Goal: Obtain resource: Obtain resource

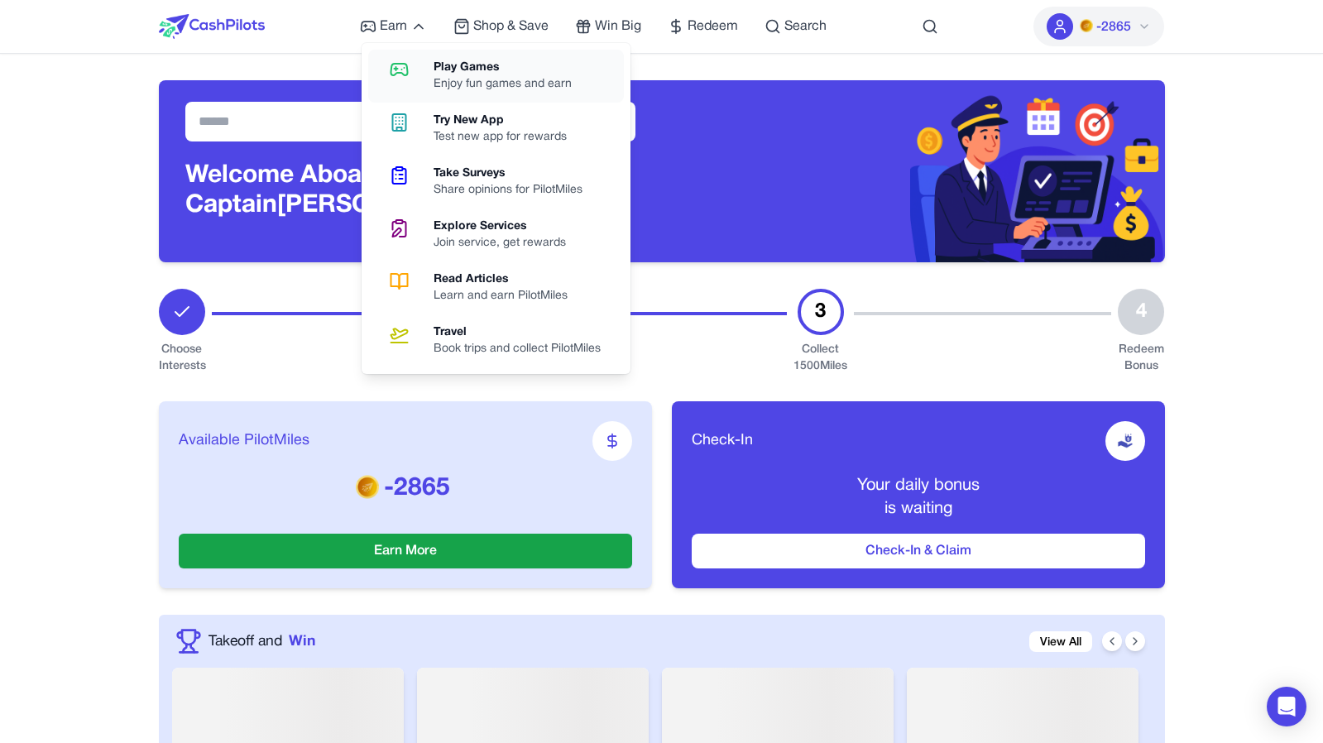
click at [431, 74] on link "Play Games Enjoy fun games and earn" at bounding box center [496, 76] width 256 height 53
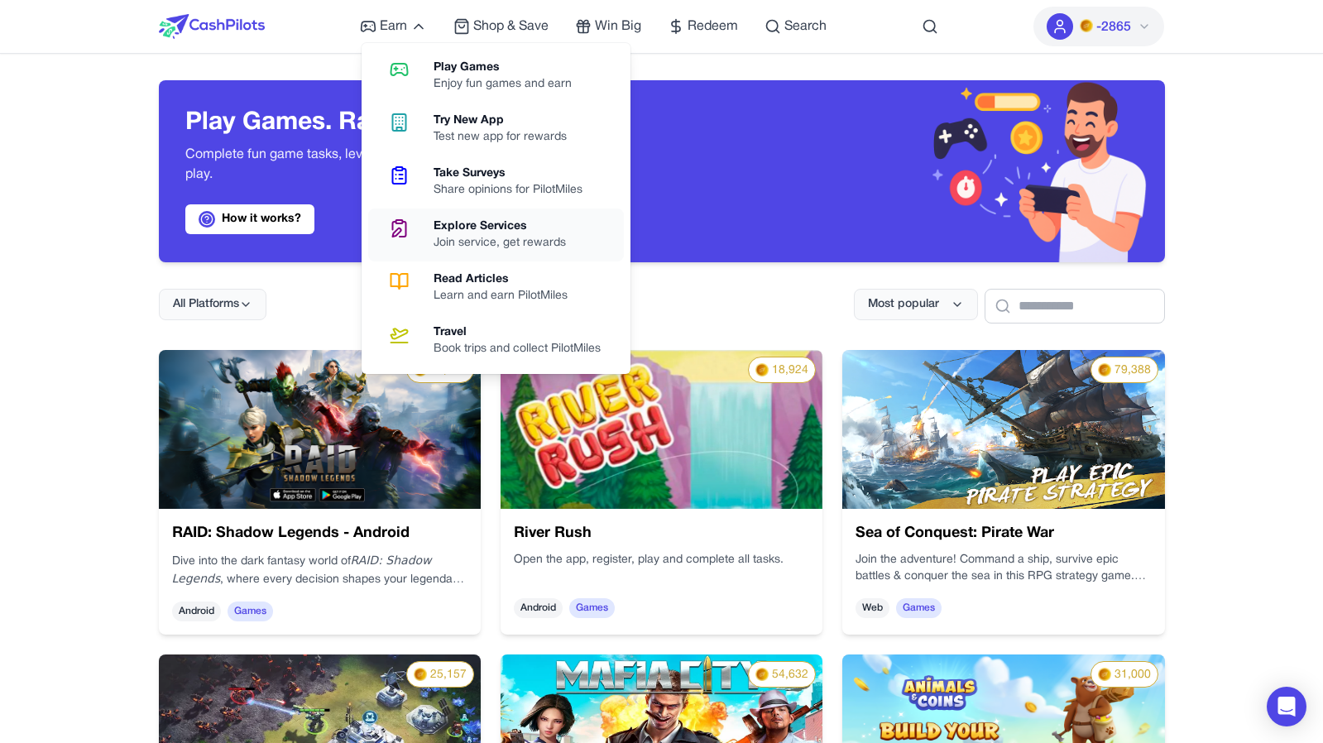
click at [449, 222] on div "Explore Services" at bounding box center [507, 226] width 146 height 17
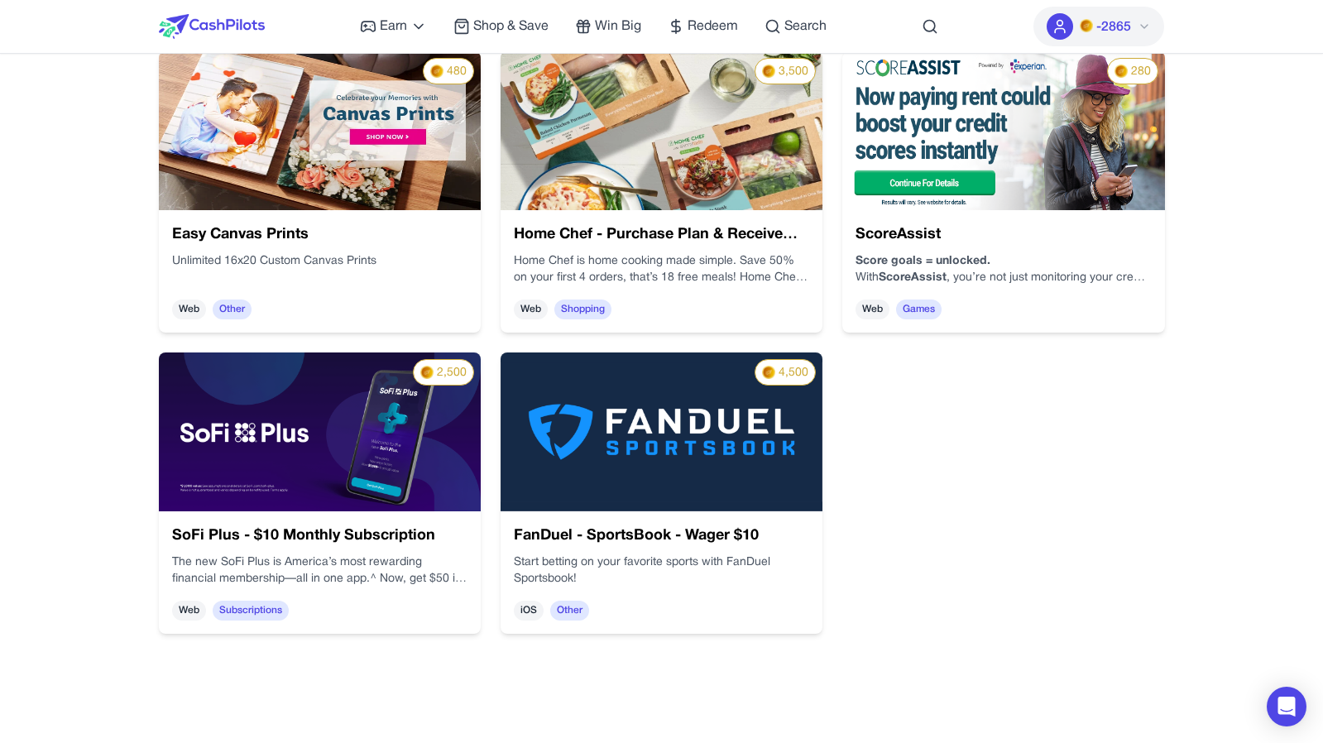
scroll to position [904, 0]
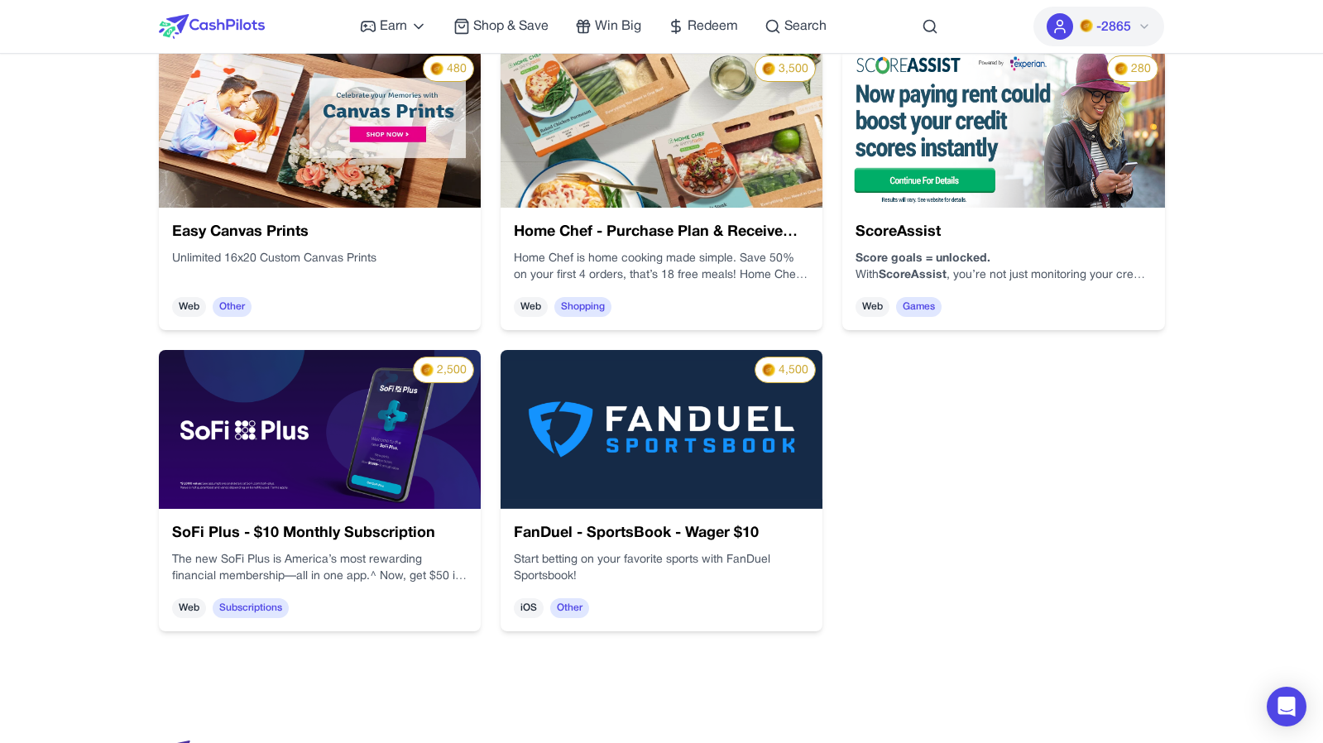
click at [473, 530] on div "SoFi Plus - $10 Monthly Subscription The new SoFi Plus is America’s most reward…" at bounding box center [320, 570] width 322 height 122
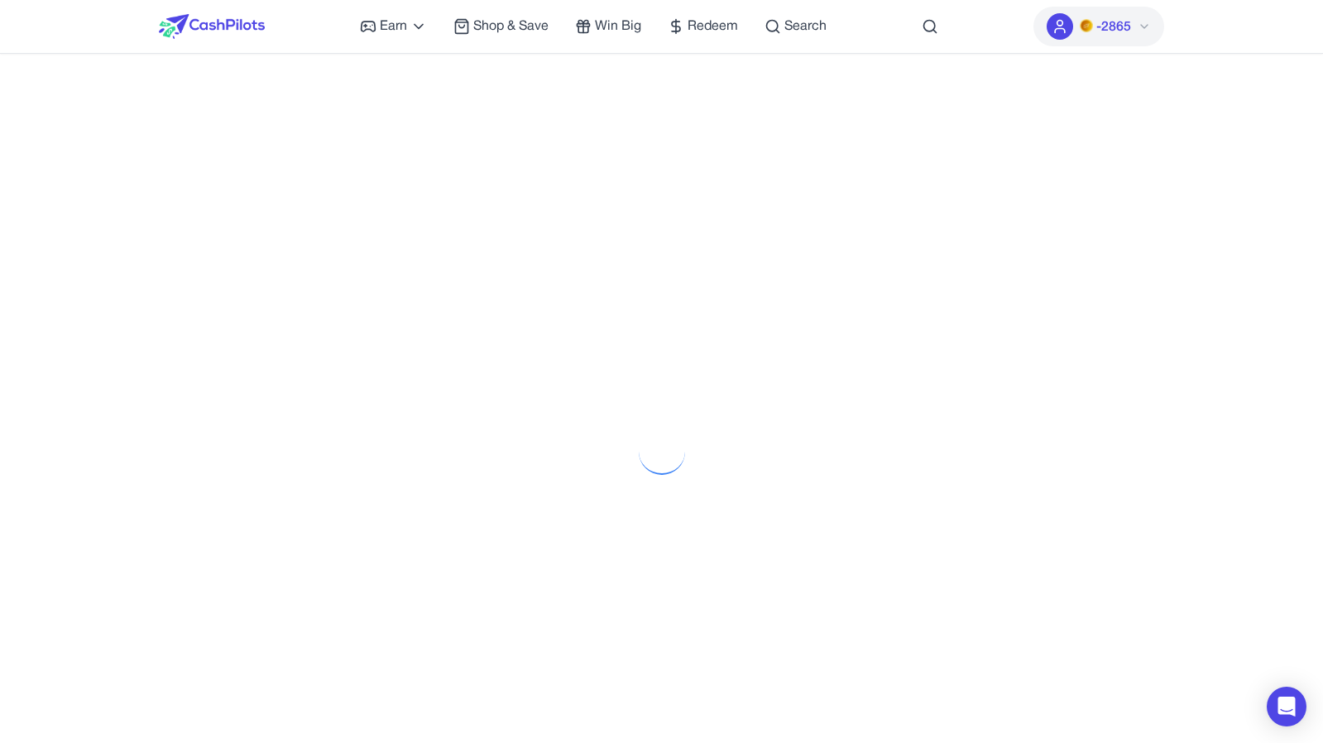
click at [202, 26] on img at bounding box center [212, 26] width 106 height 25
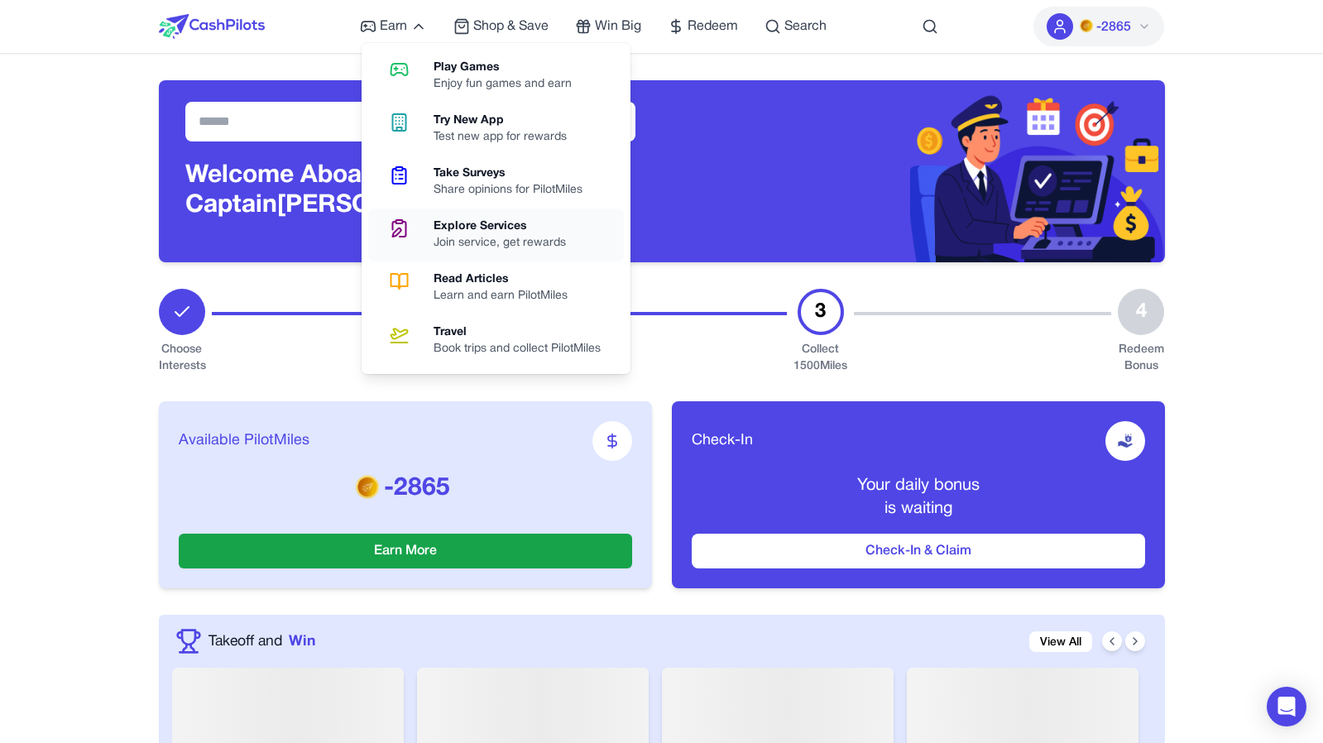
click at [456, 253] on link "Explore Services Join service, get rewards" at bounding box center [496, 235] width 256 height 53
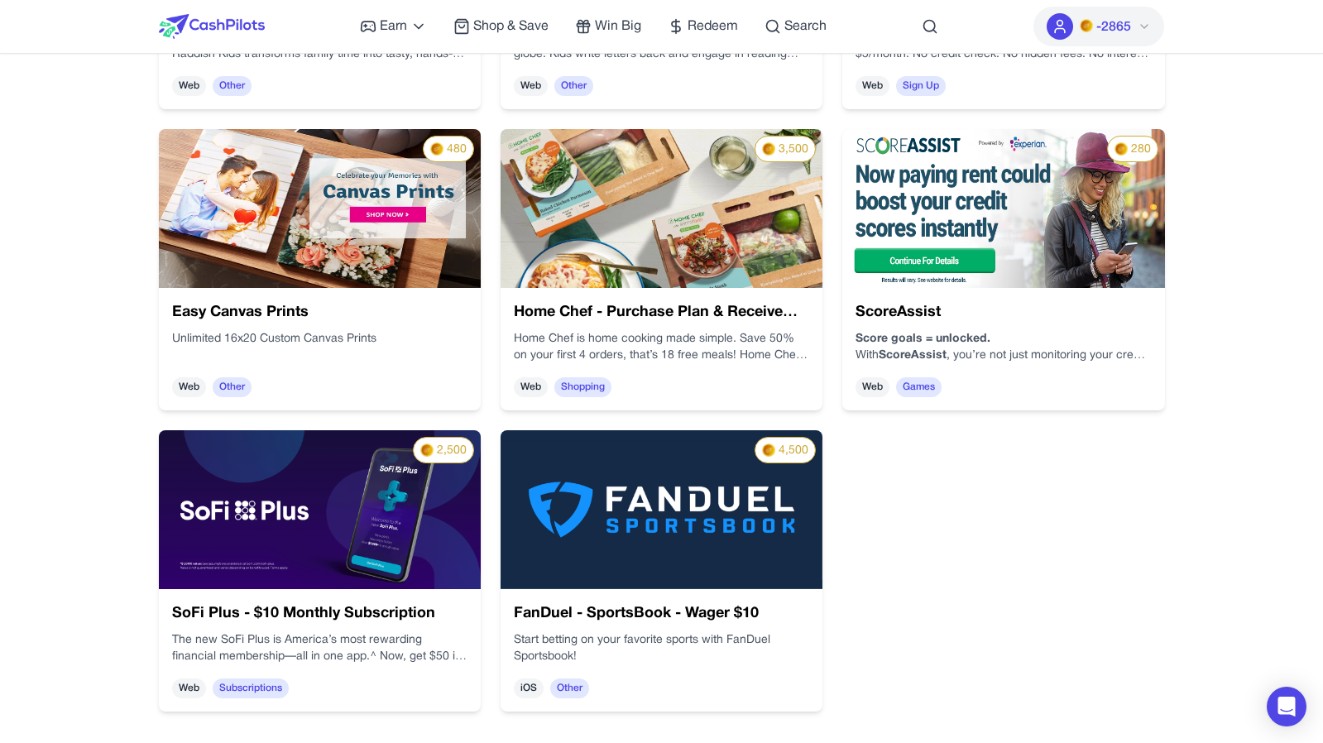
scroll to position [824, 0]
click at [324, 521] on img at bounding box center [320, 509] width 322 height 159
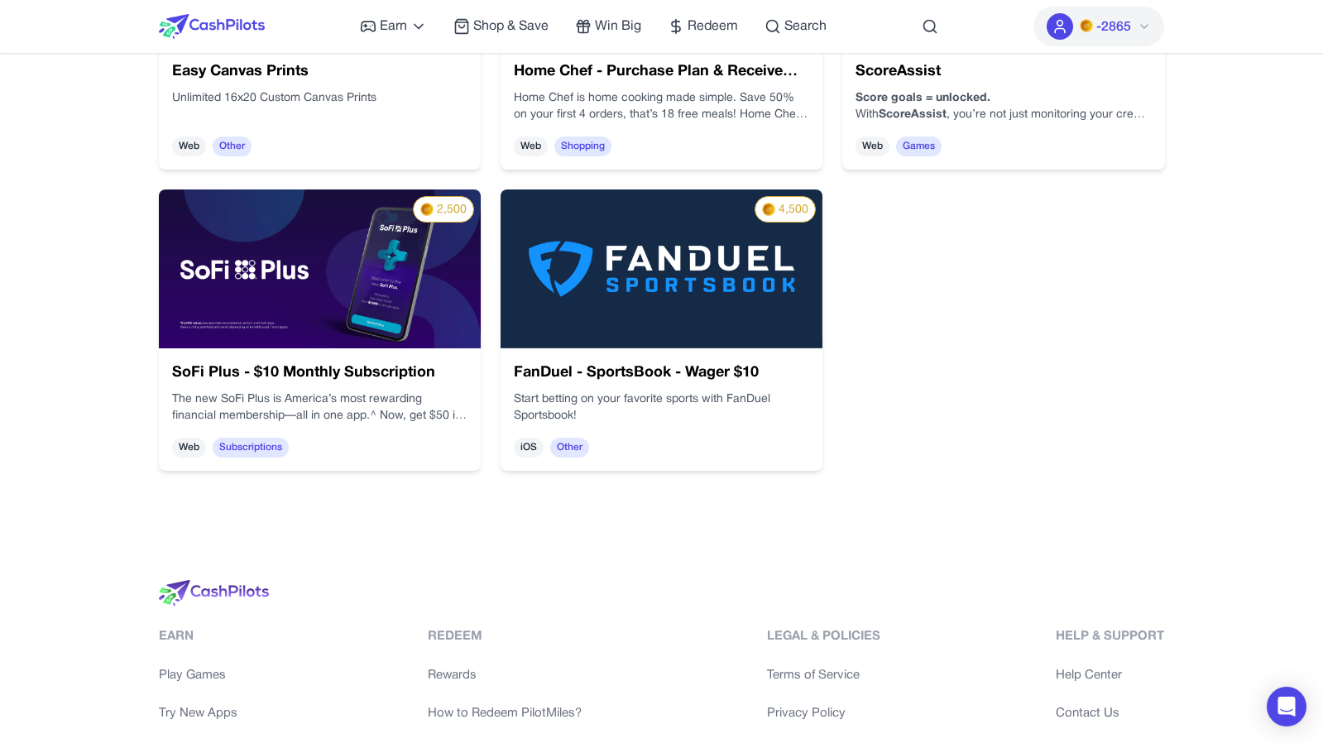
scroll to position [1065, 0]
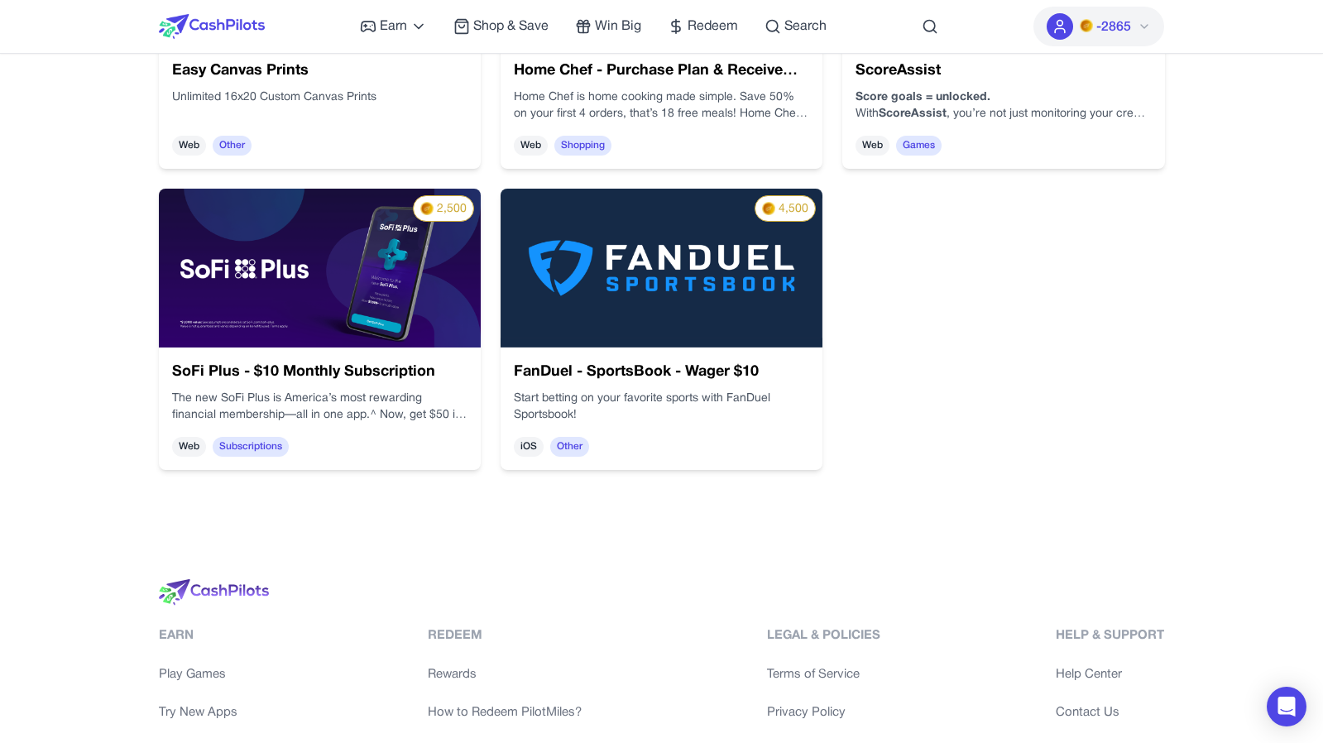
click at [656, 315] on img at bounding box center [662, 268] width 322 height 159
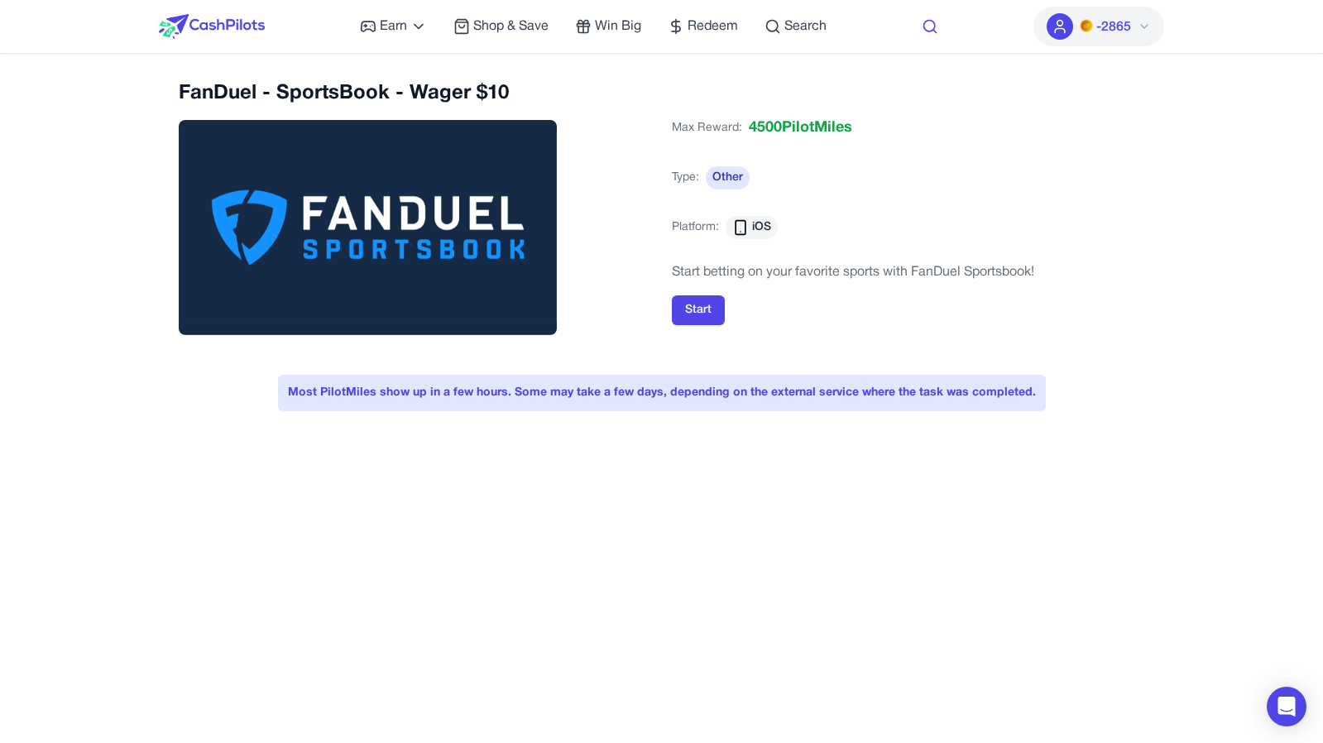
click at [932, 32] on icon at bounding box center [930, 26] width 17 height 17
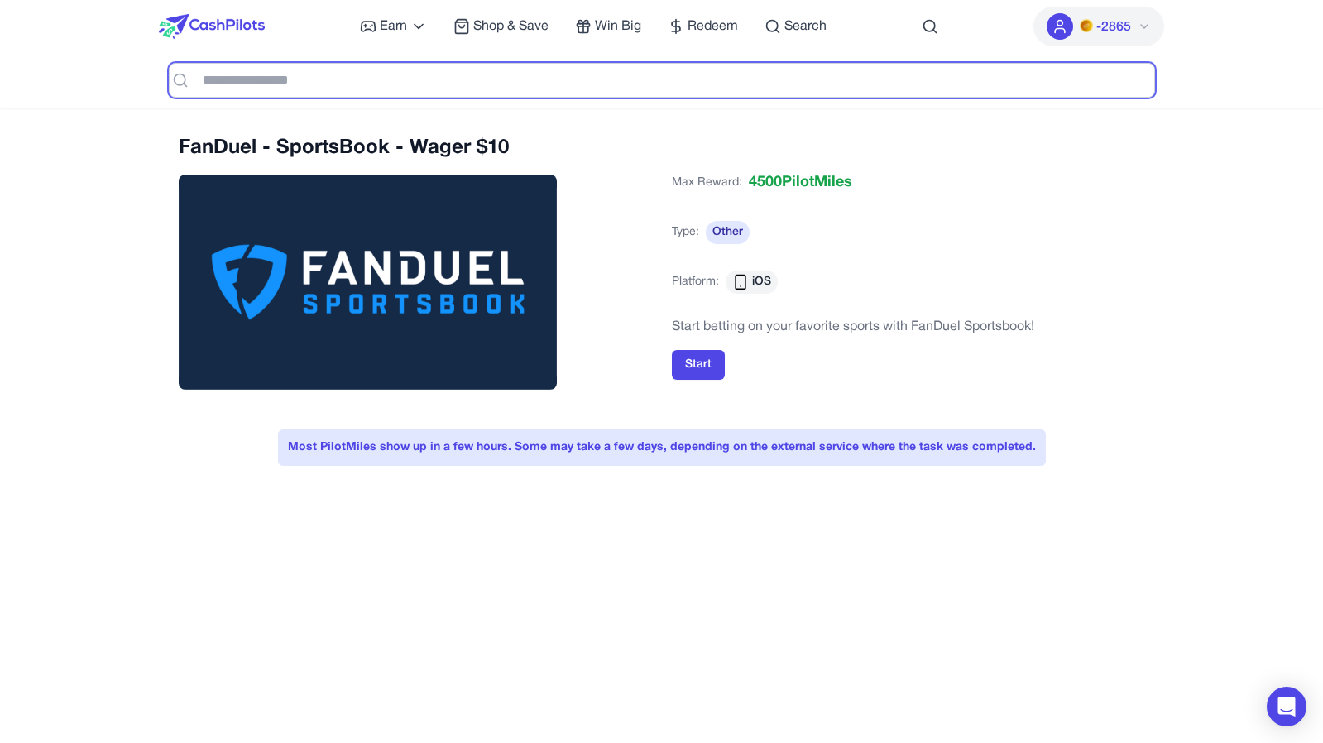
click at [864, 97] on input "text" at bounding box center [662, 80] width 986 height 35
type input "****"
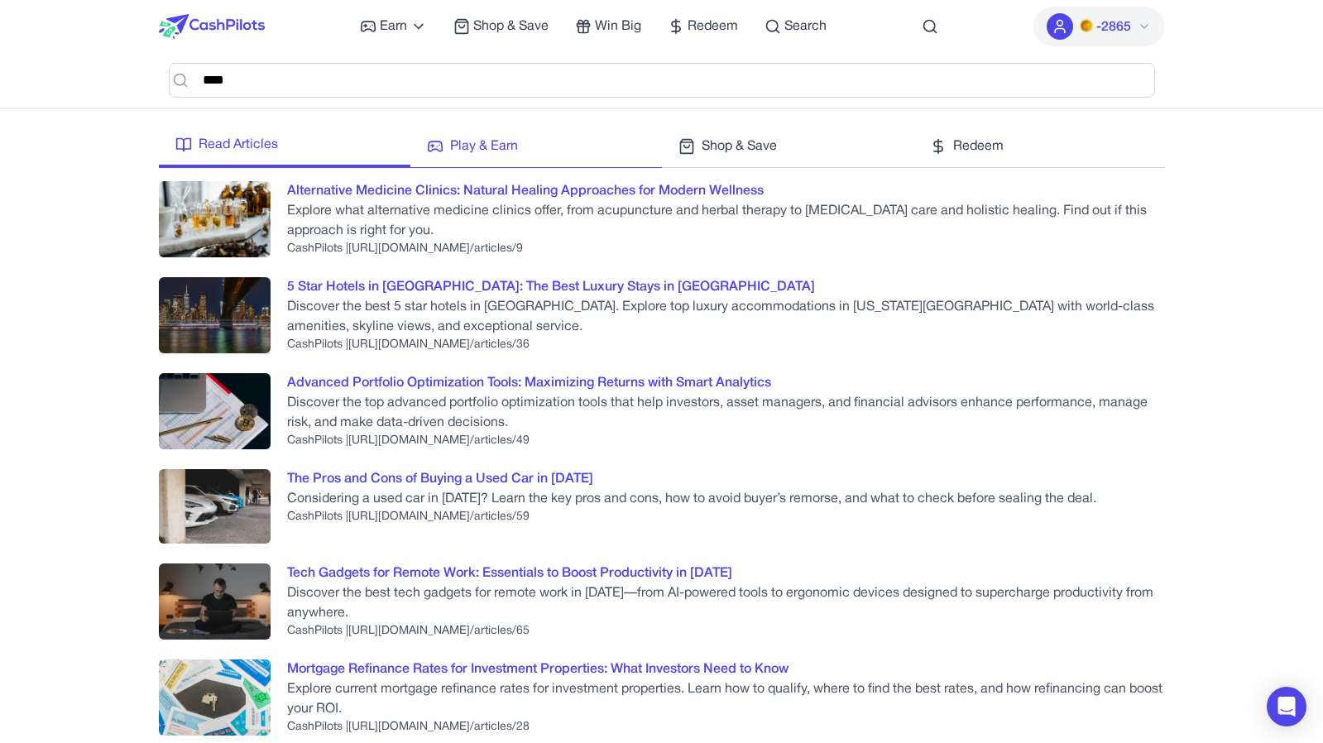
click at [515, 142] on span "Play & Earn" at bounding box center [484, 147] width 68 height 20
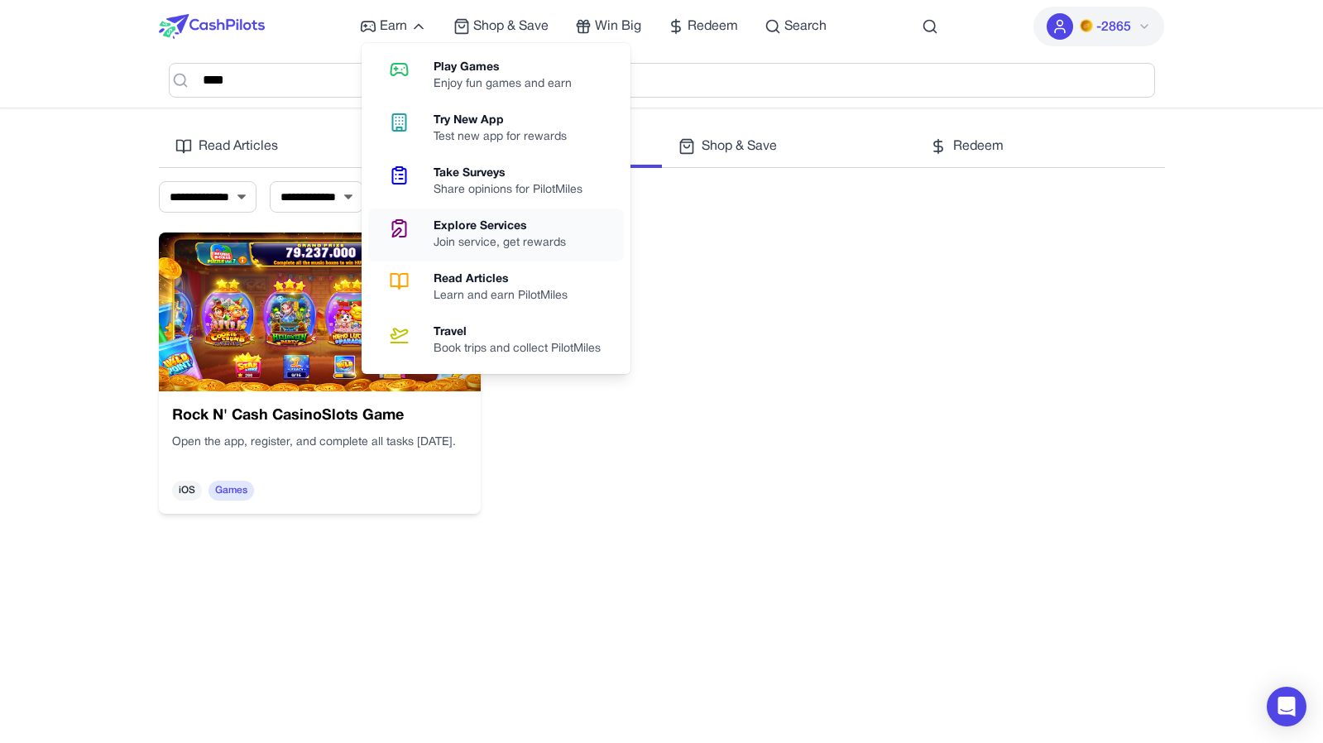
click at [468, 249] on div "Join service, get rewards" at bounding box center [507, 243] width 146 height 17
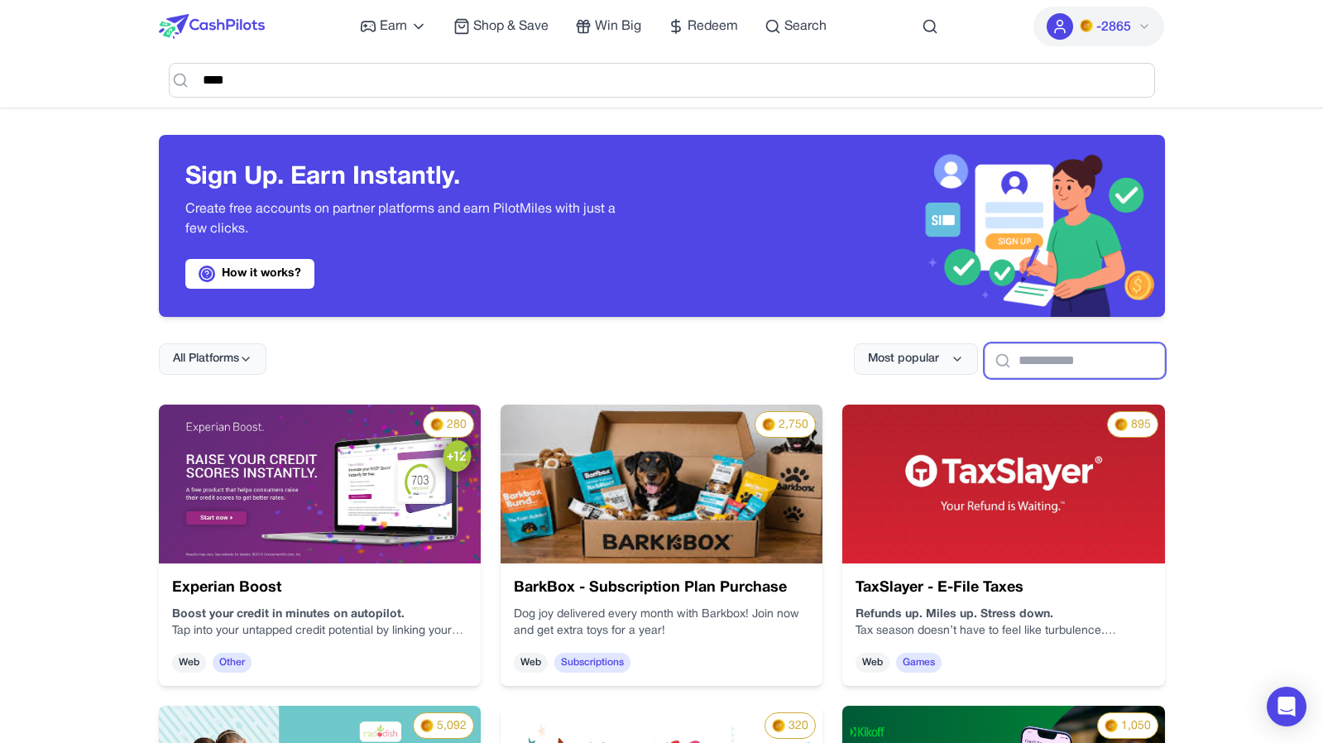
click at [1087, 370] on input "text" at bounding box center [1075, 360] width 180 height 35
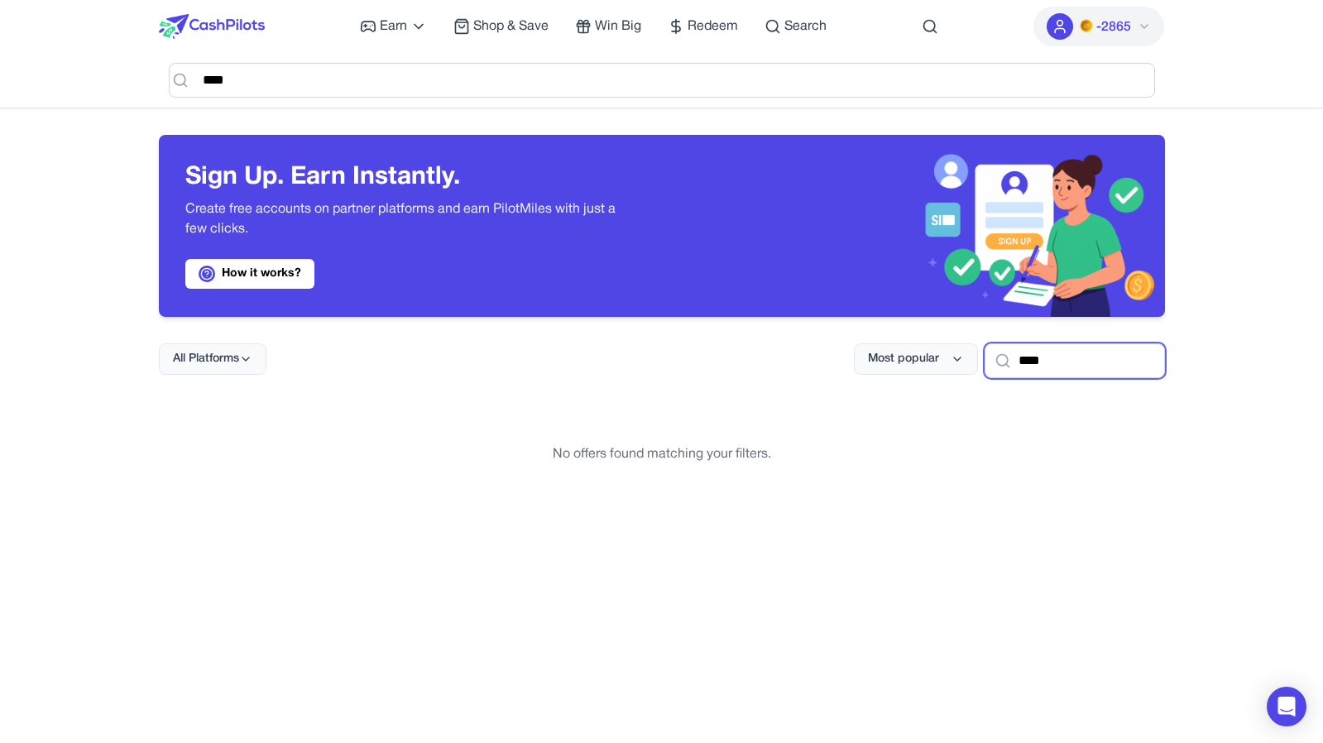
type input "****"
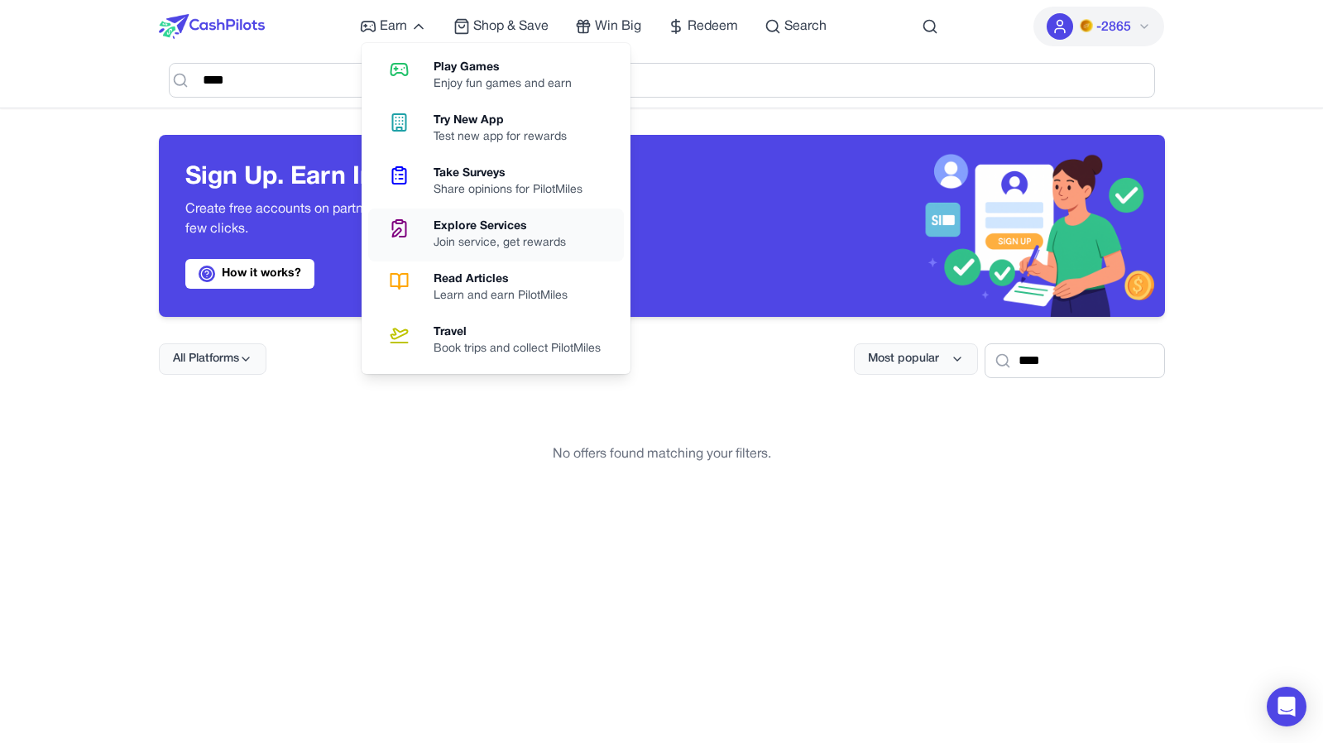
click at [413, 250] on link "Explore Services Join service, get rewards" at bounding box center [496, 235] width 256 height 53
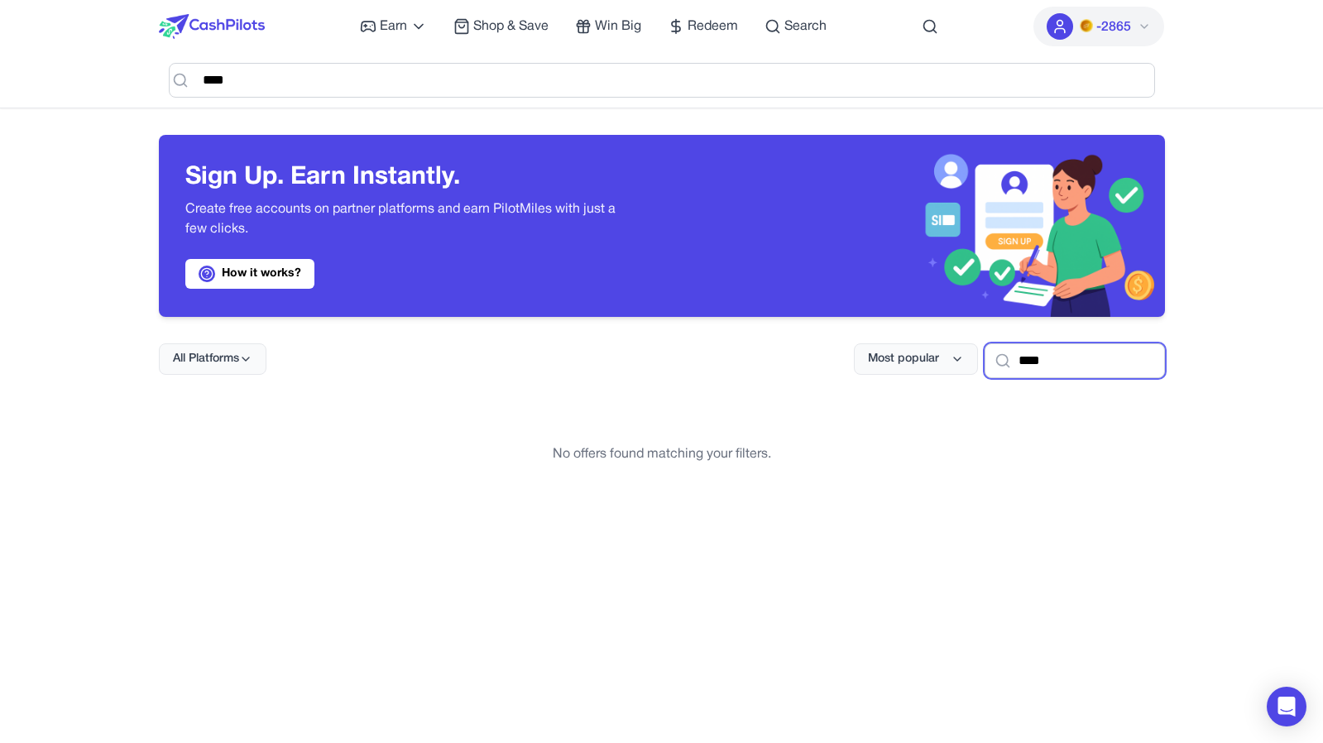
click at [1050, 355] on input "****" at bounding box center [1075, 360] width 180 height 35
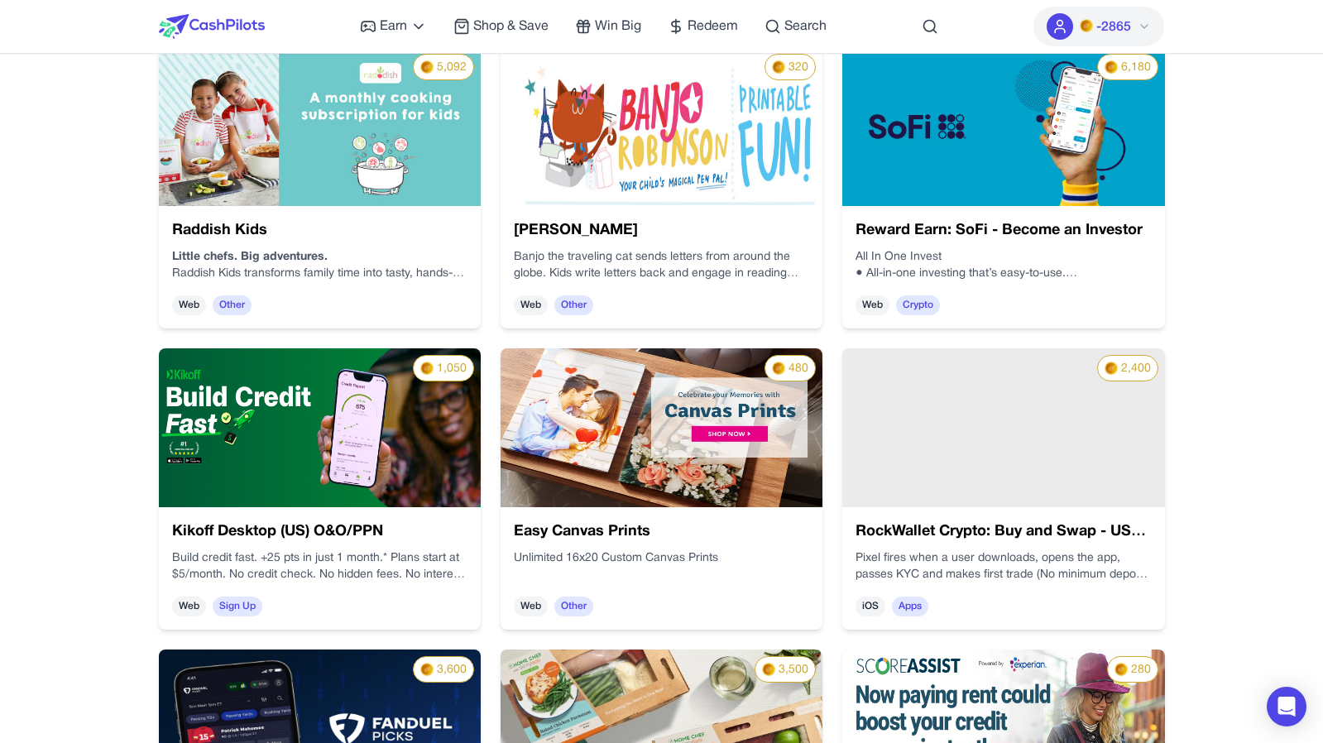
scroll to position [651, 0]
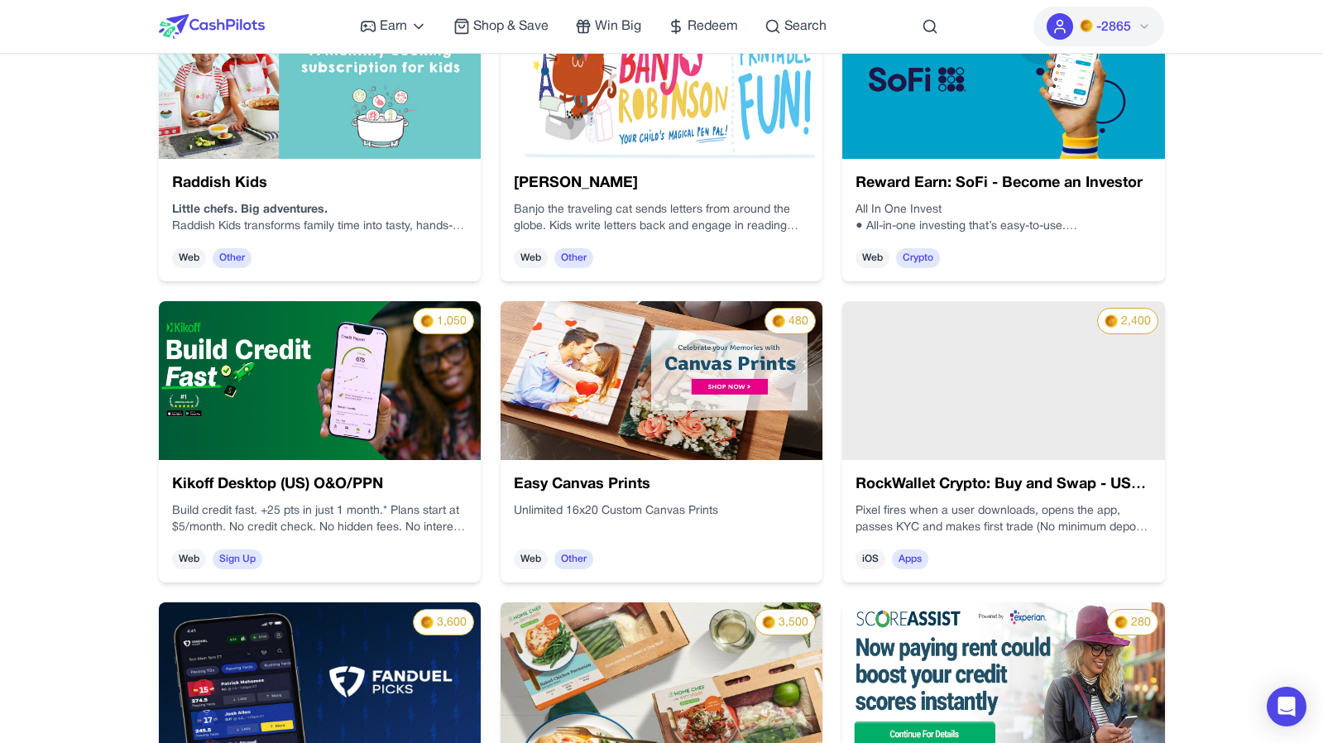
click at [1085, 449] on div "2,400" at bounding box center [1003, 380] width 322 height 159
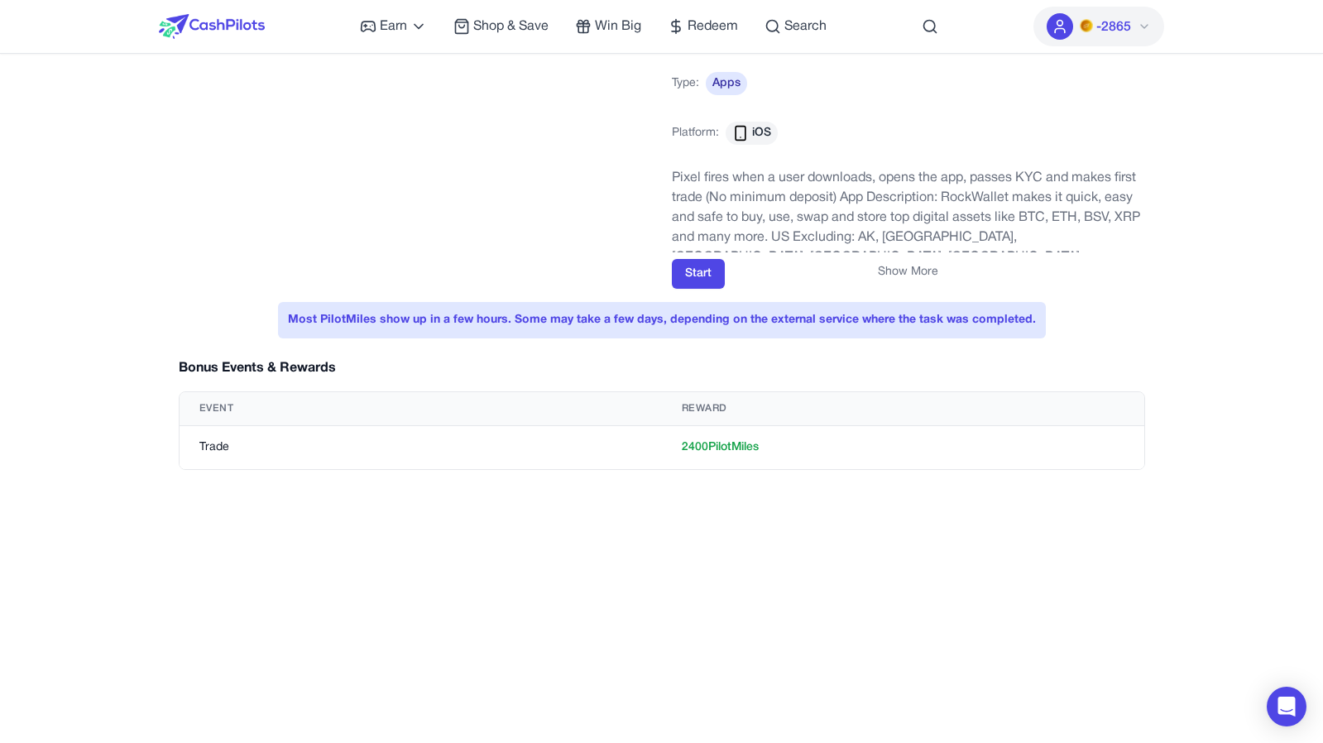
scroll to position [158, 0]
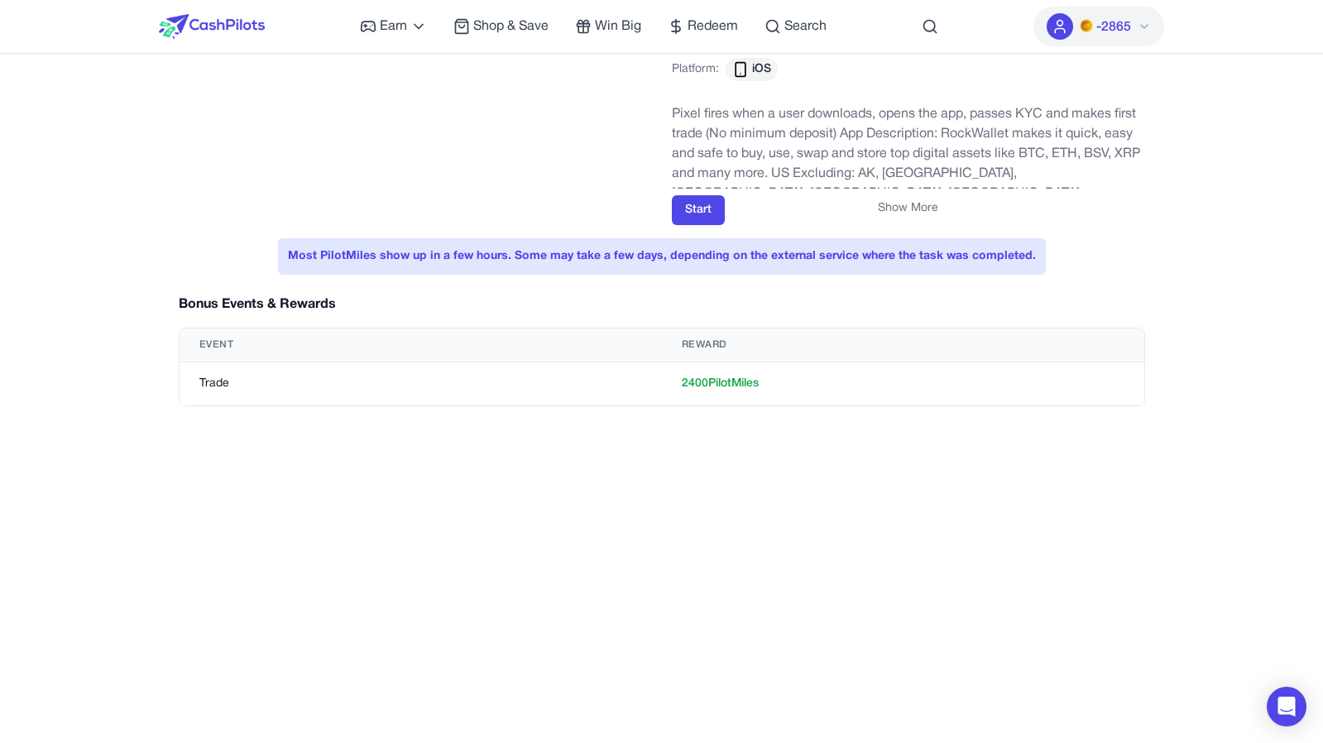
click at [910, 212] on button "Show More" at bounding box center [908, 208] width 60 height 17
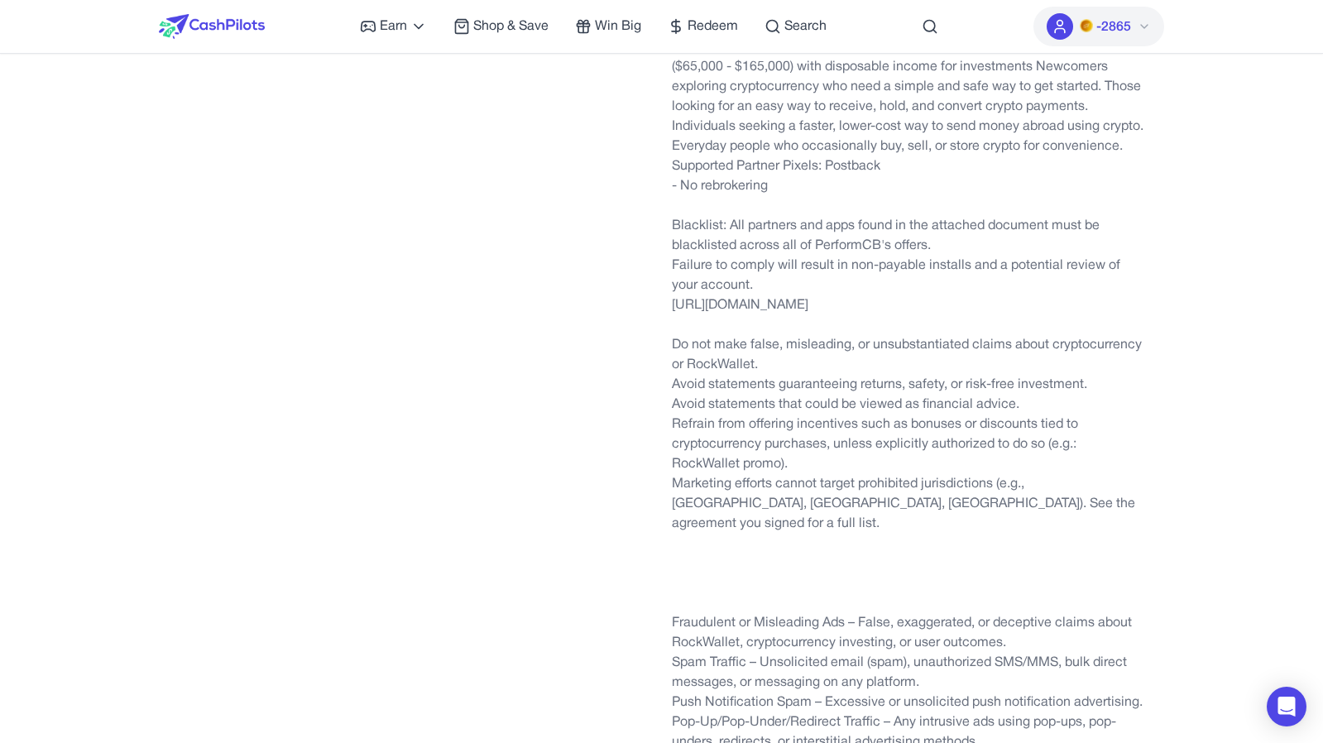
scroll to position [172, 0]
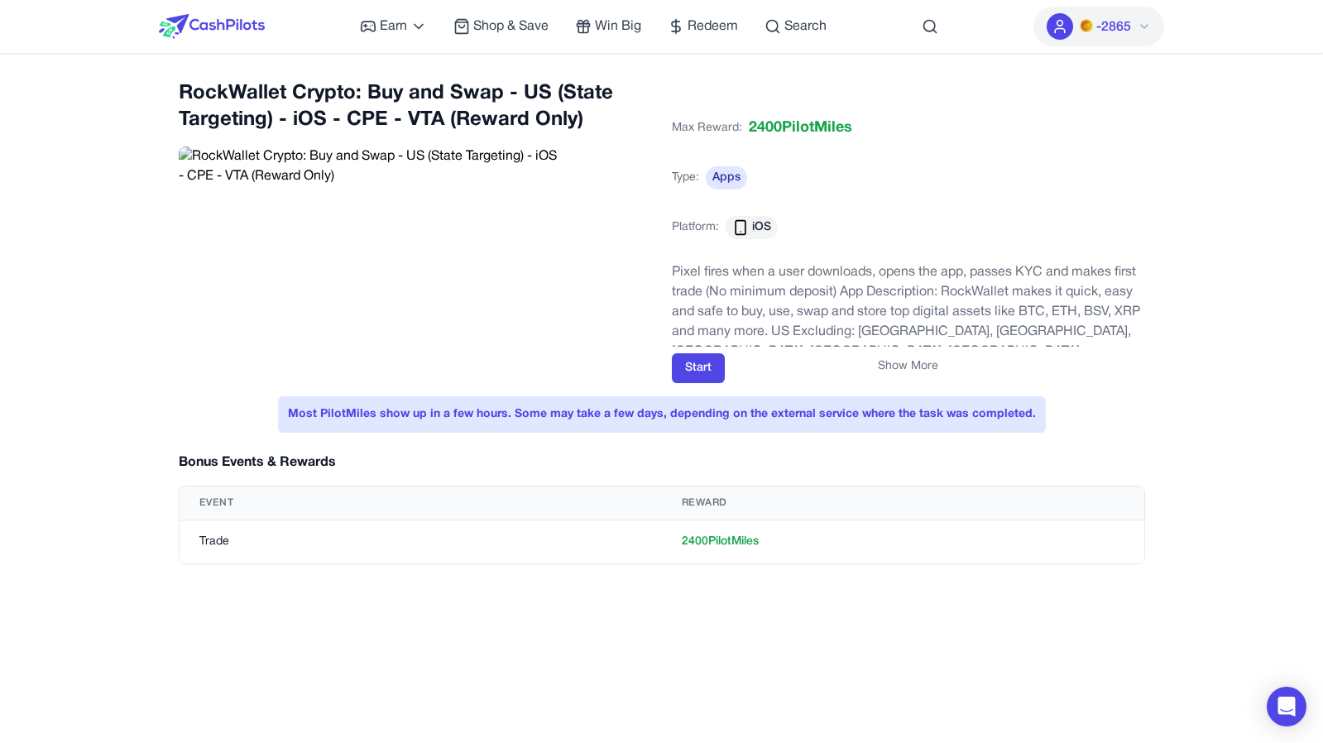
click at [918, 360] on button "Show More" at bounding box center [908, 366] width 60 height 17
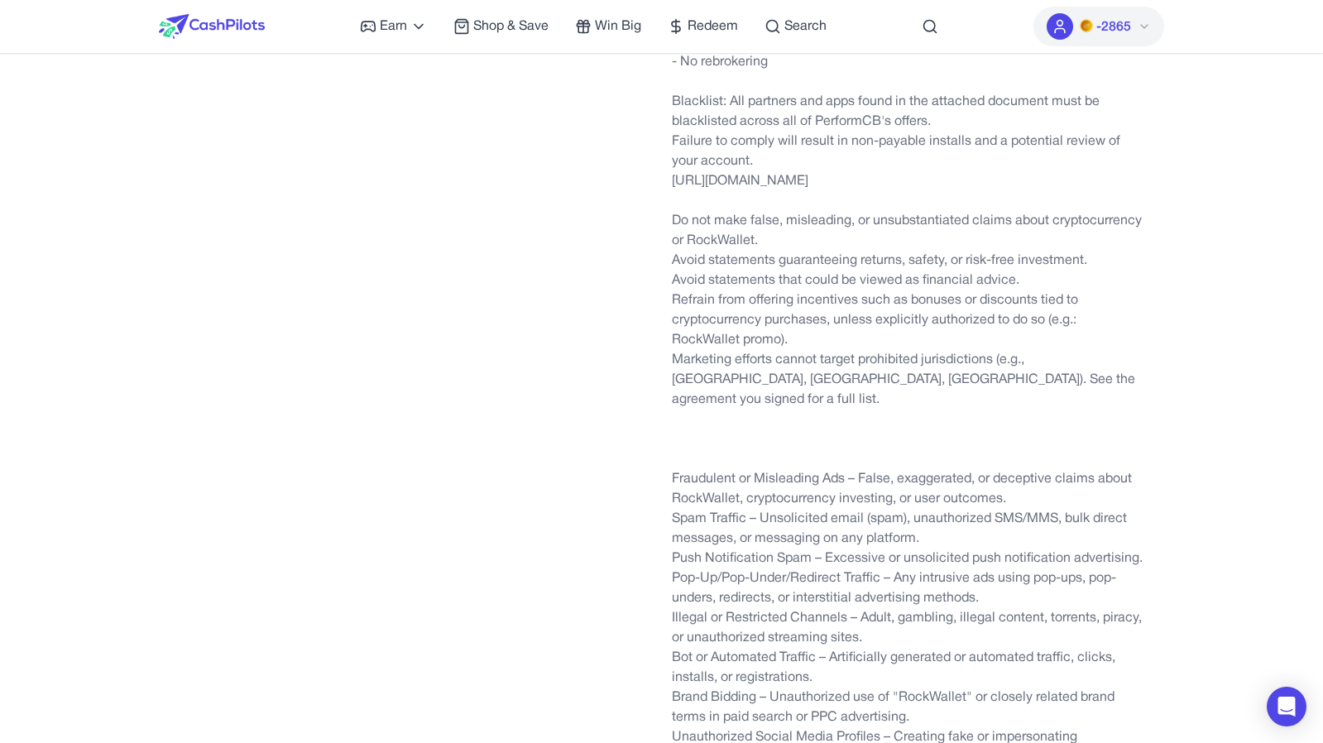
scroll to position [12, 0]
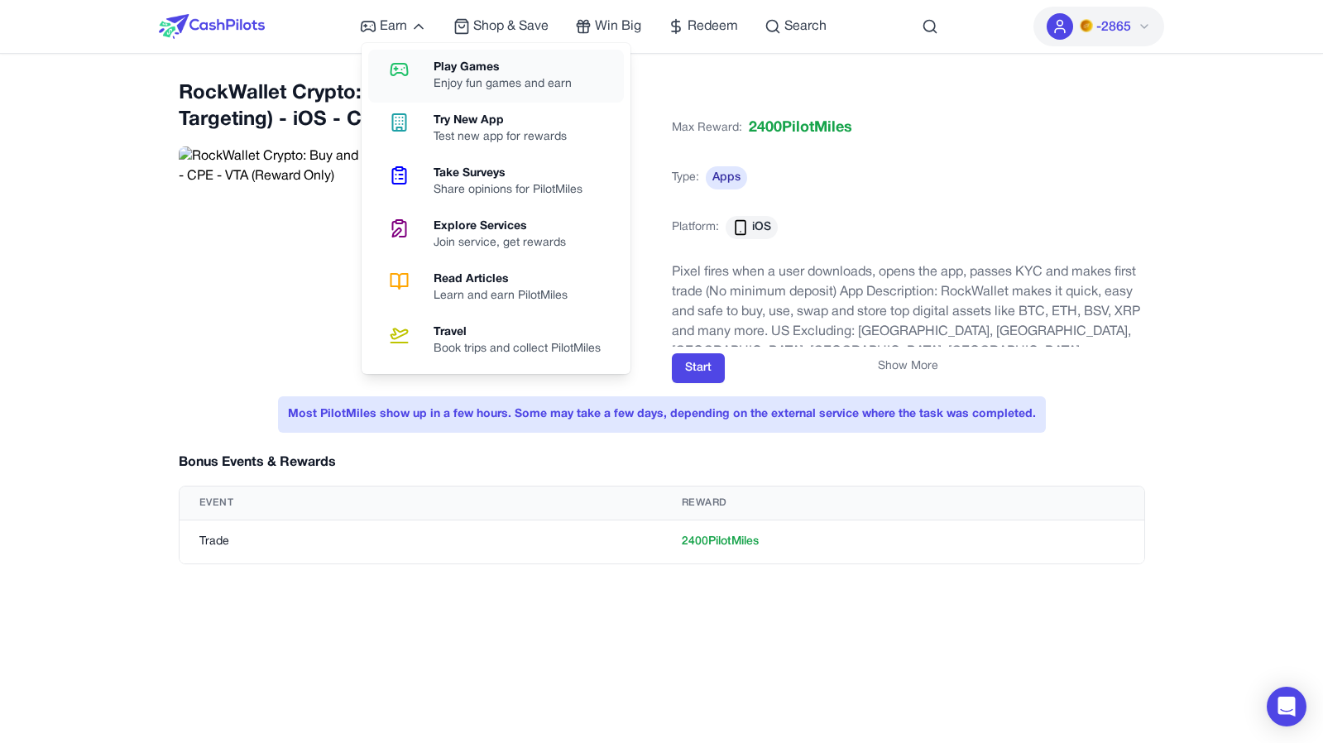
click at [410, 66] on icon at bounding box center [399, 70] width 42 height 20
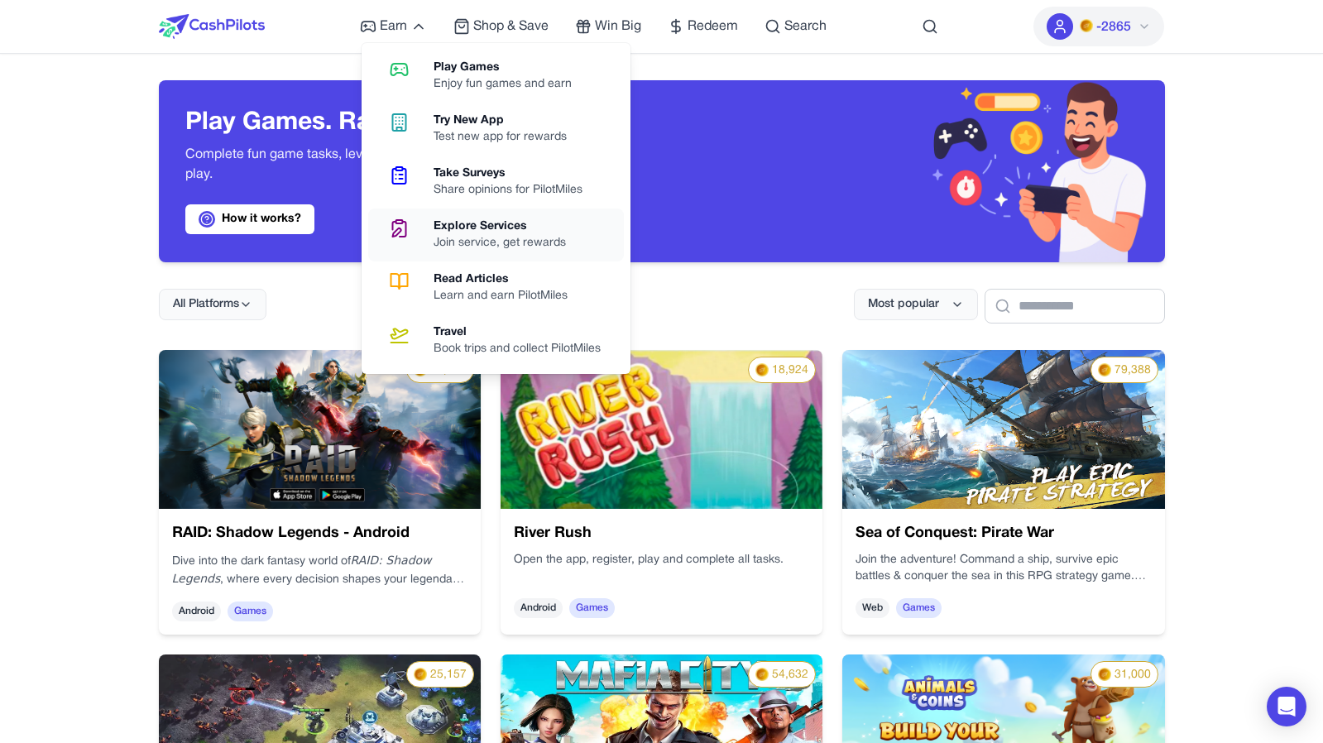
click at [448, 253] on link "Explore Services Join service, get rewards" at bounding box center [496, 235] width 256 height 53
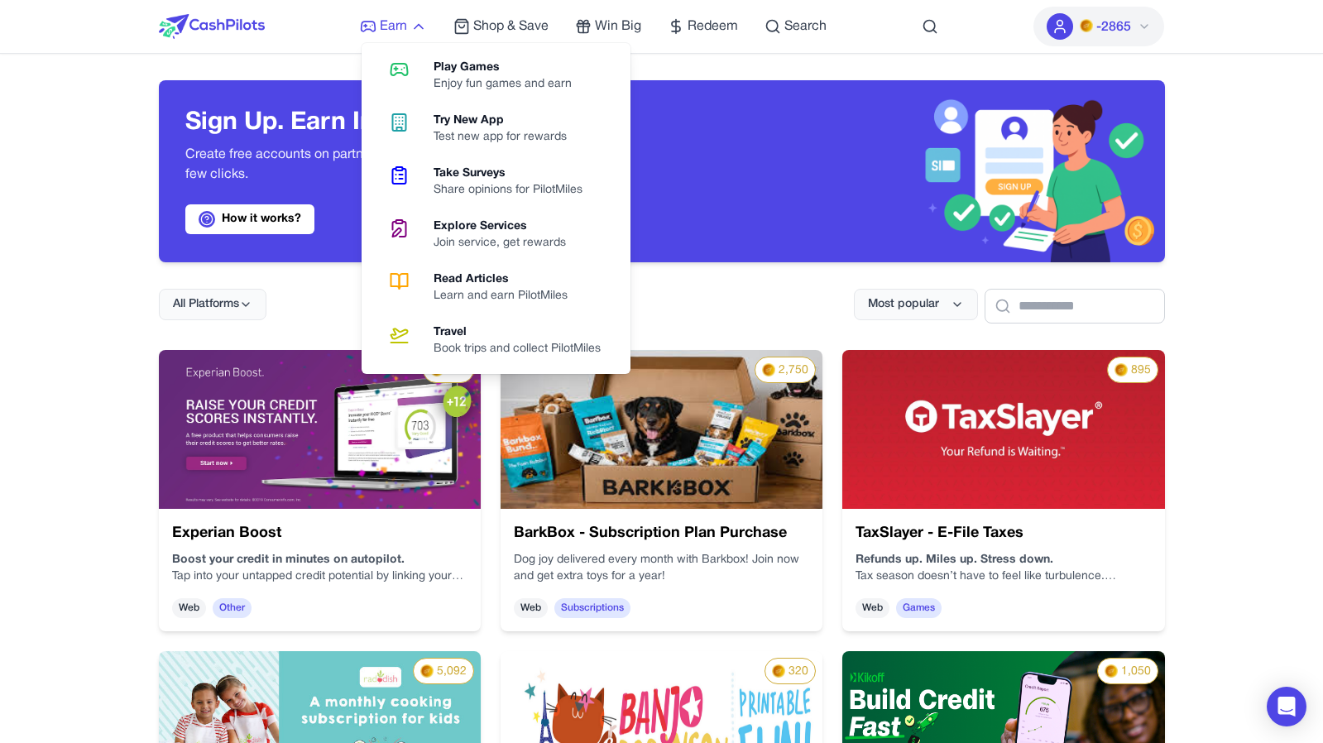
click at [382, 22] on span "Earn" at bounding box center [393, 27] width 27 height 20
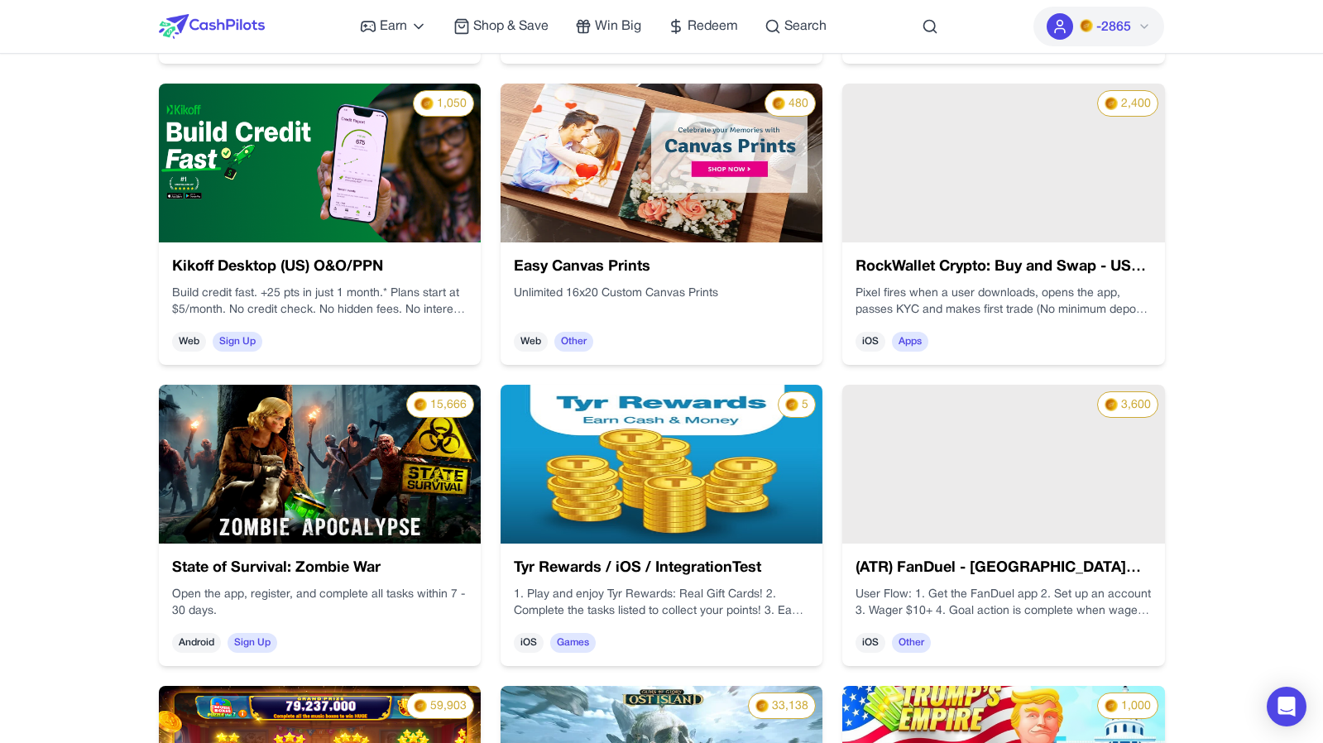
scroll to position [2688, 0]
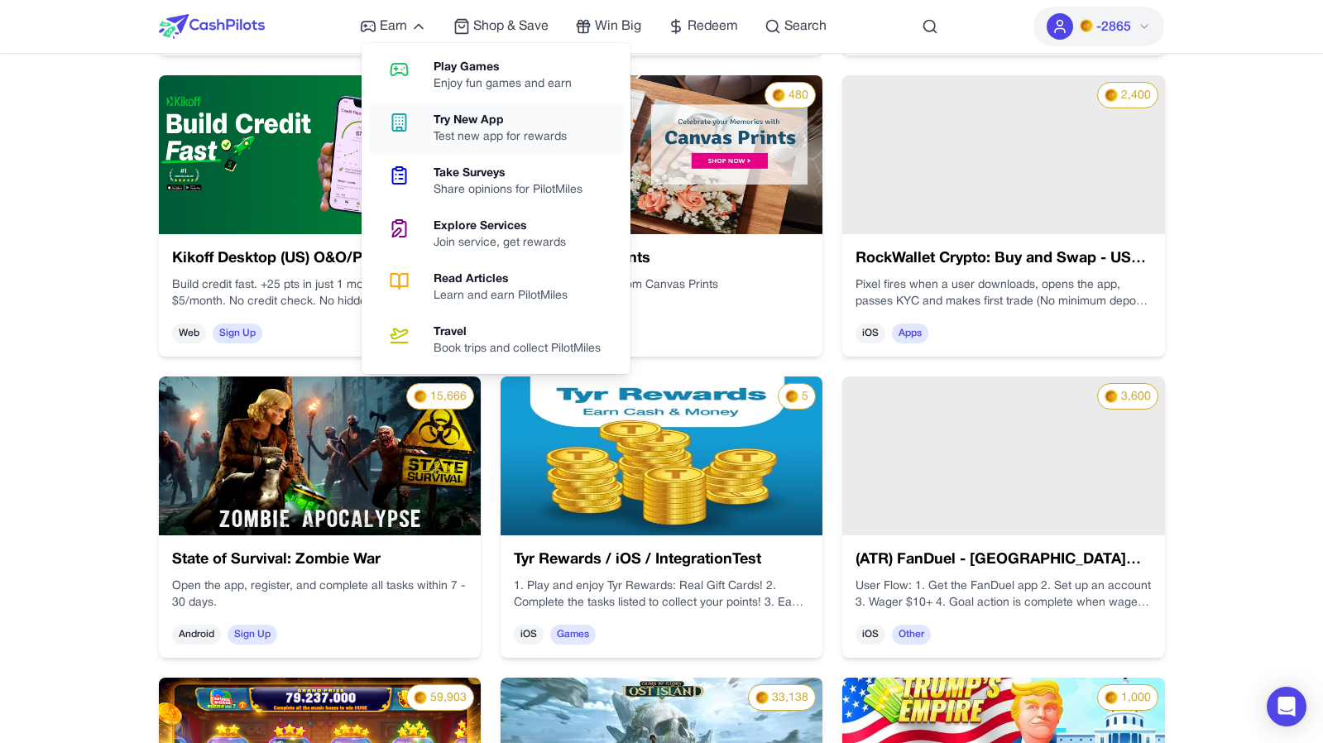
click at [445, 116] on div "Try New App" at bounding box center [507, 121] width 146 height 17
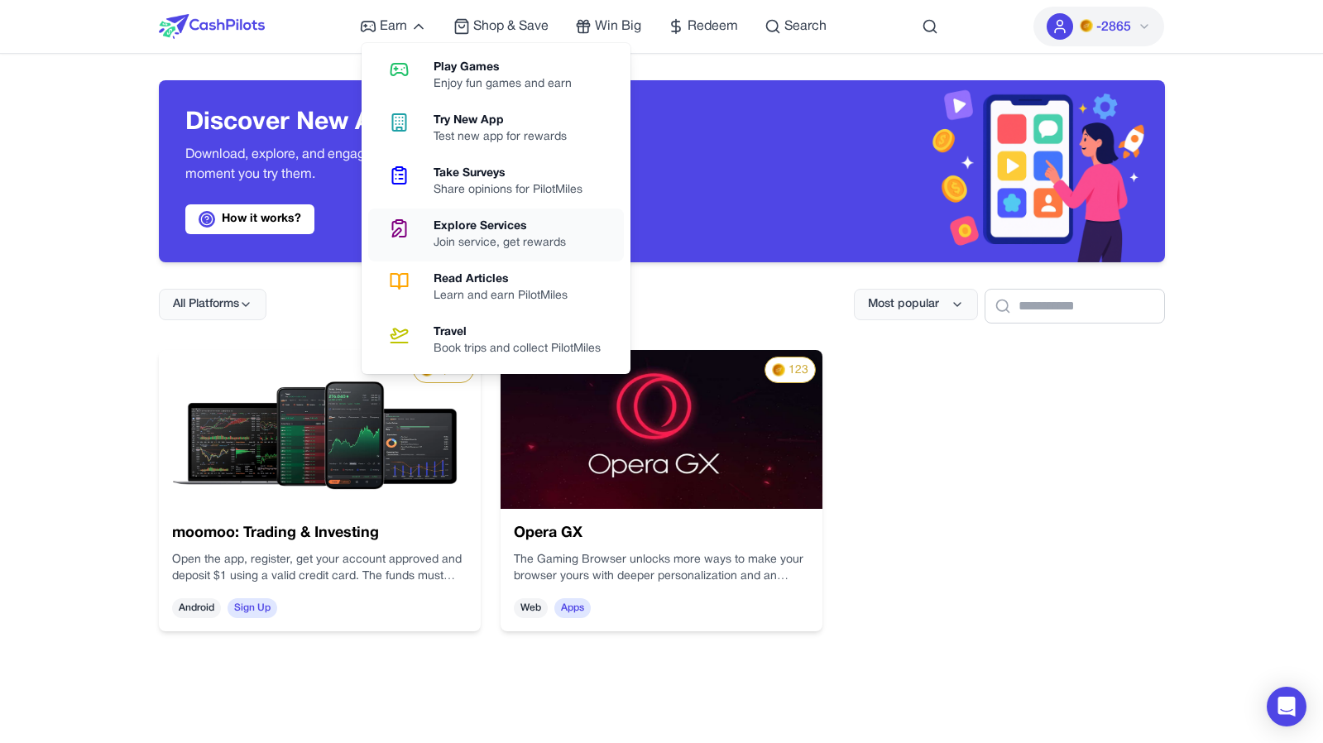
click at [464, 221] on div "Explore Services" at bounding box center [507, 226] width 146 height 17
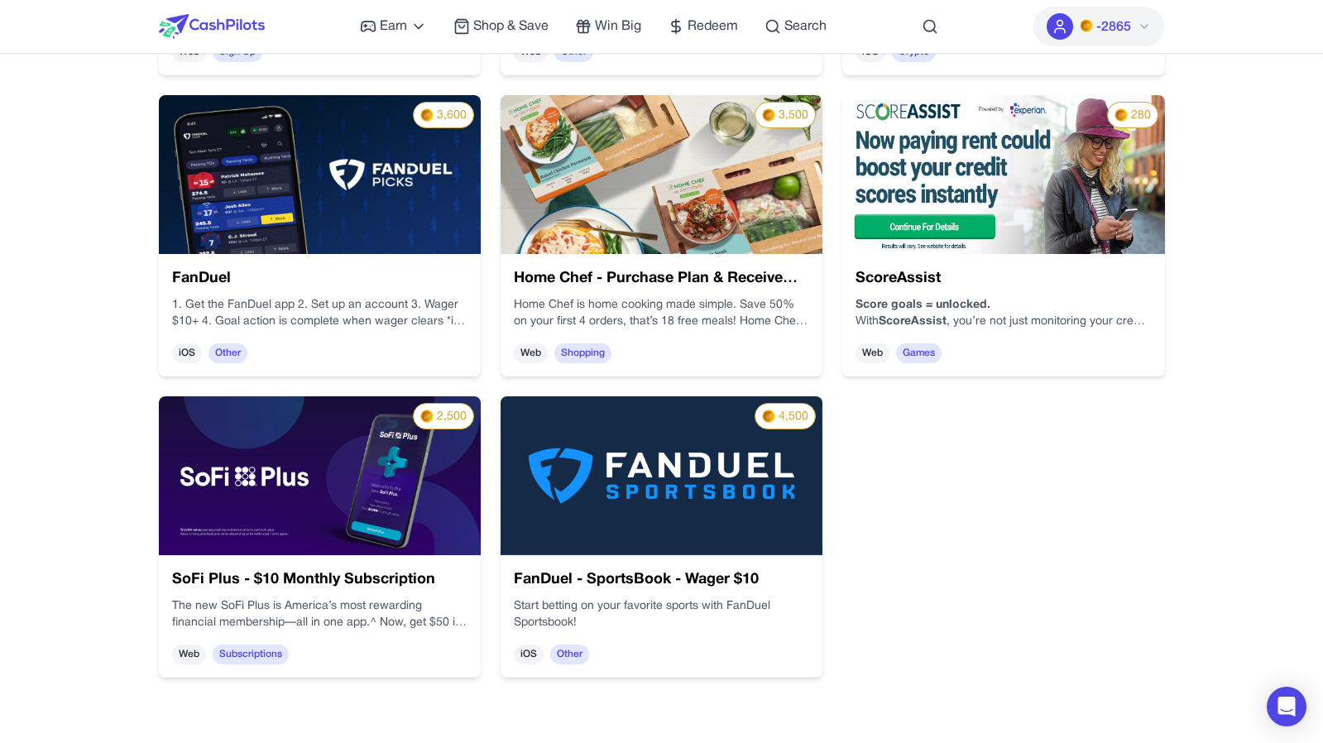
scroll to position [1162, 0]
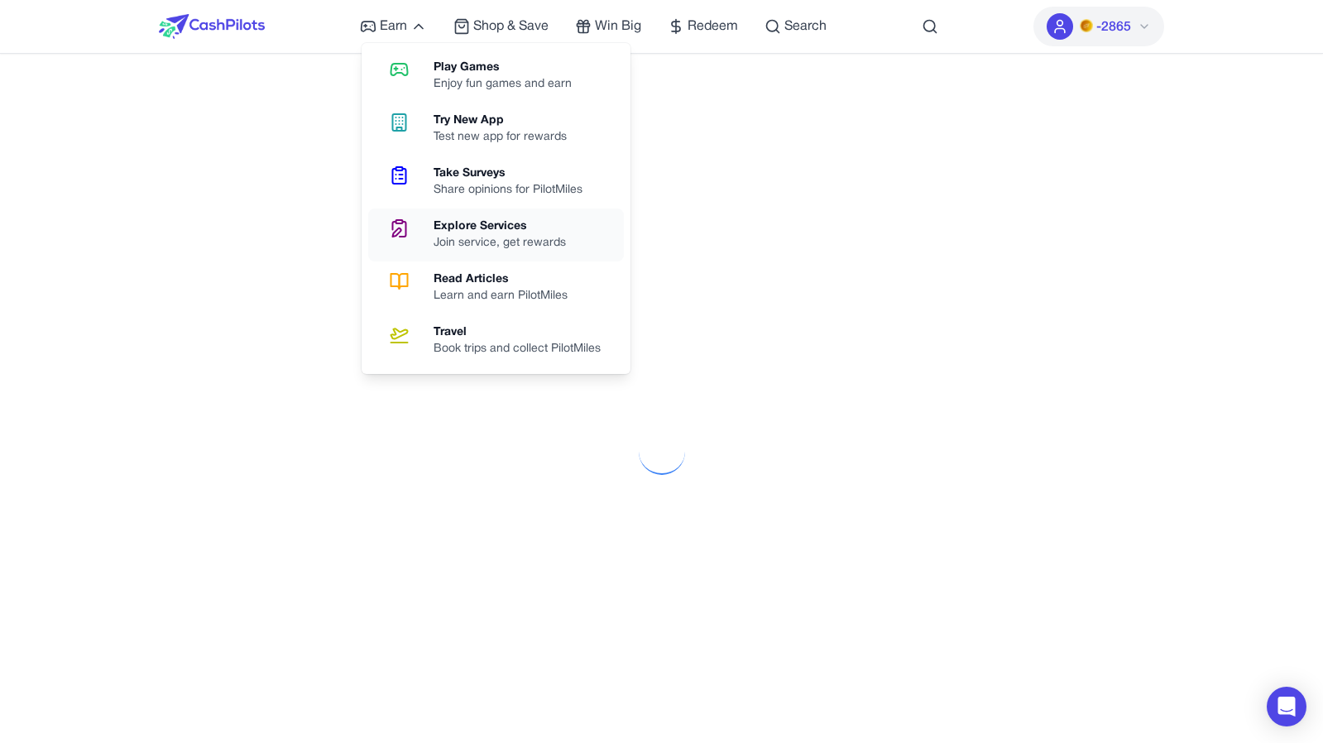
click at [454, 223] on div "Explore Services" at bounding box center [507, 226] width 146 height 17
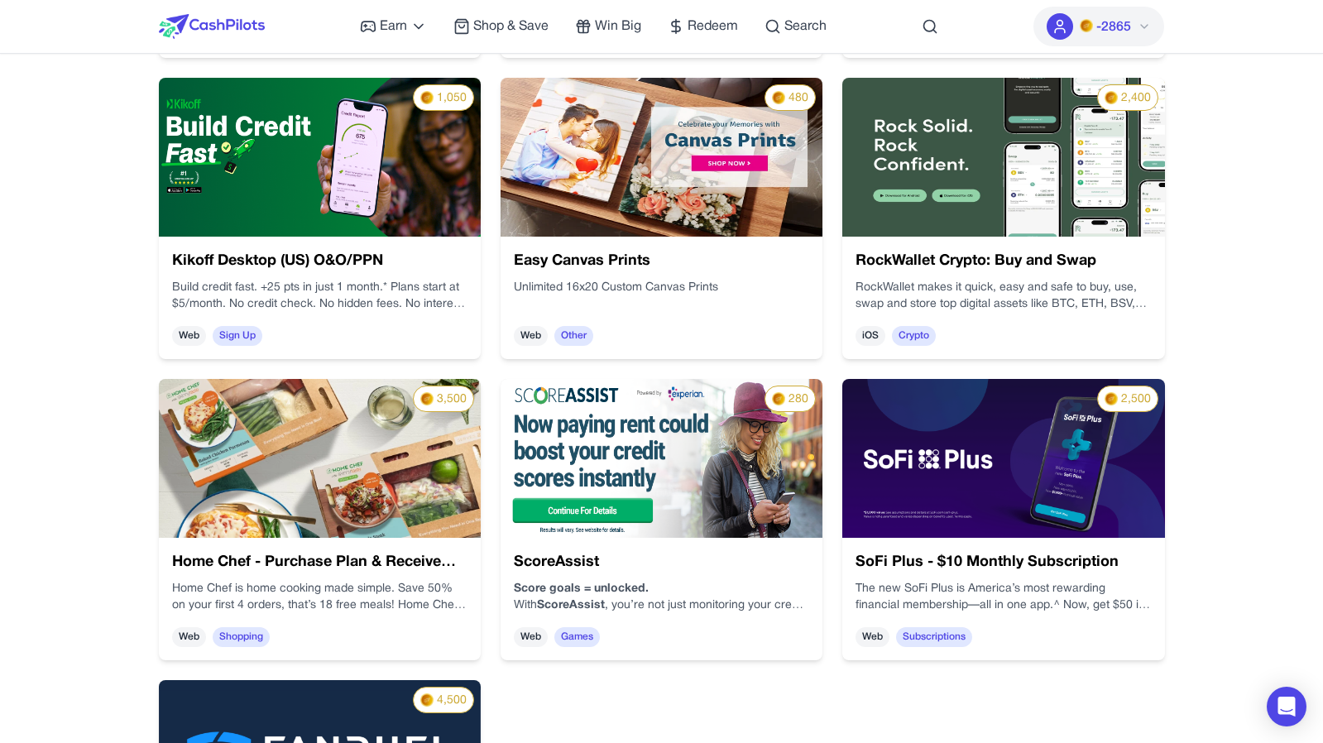
scroll to position [1045, 0]
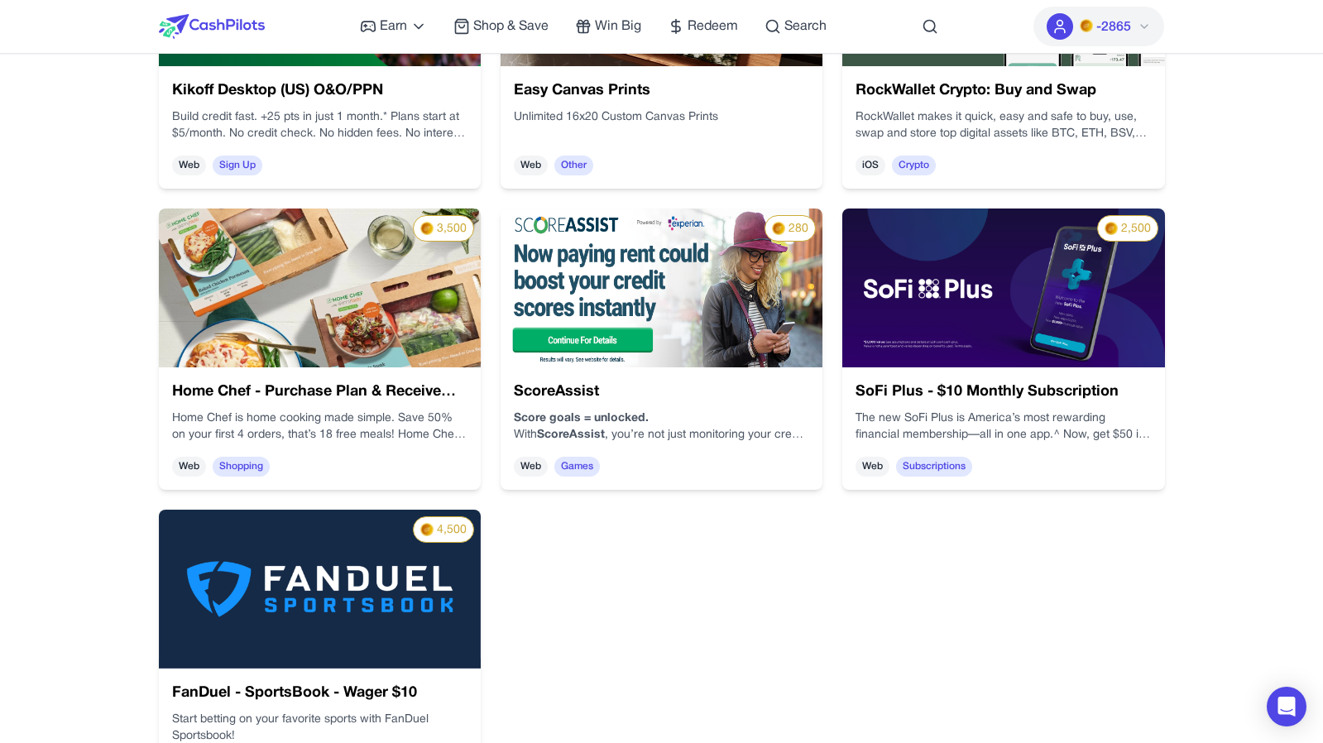
click at [936, 348] on img at bounding box center [1003, 288] width 322 height 159
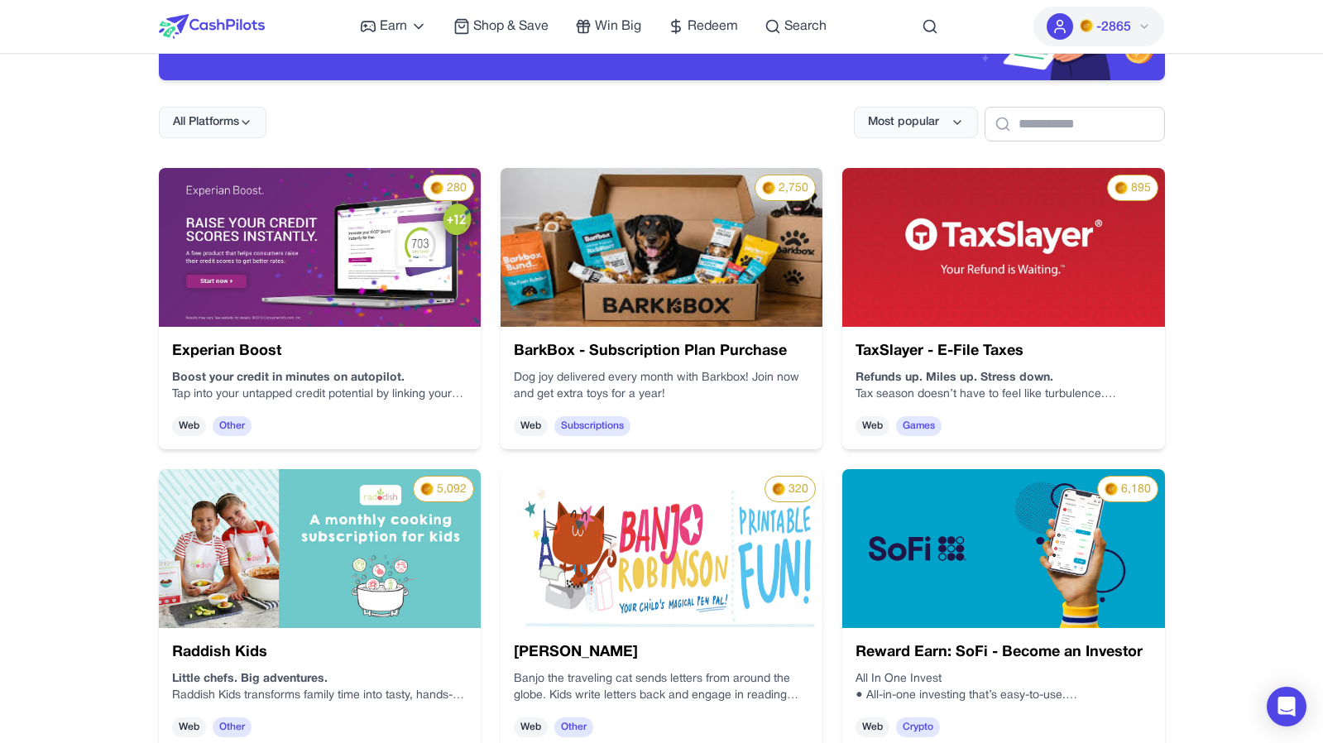
scroll to position [156, 0]
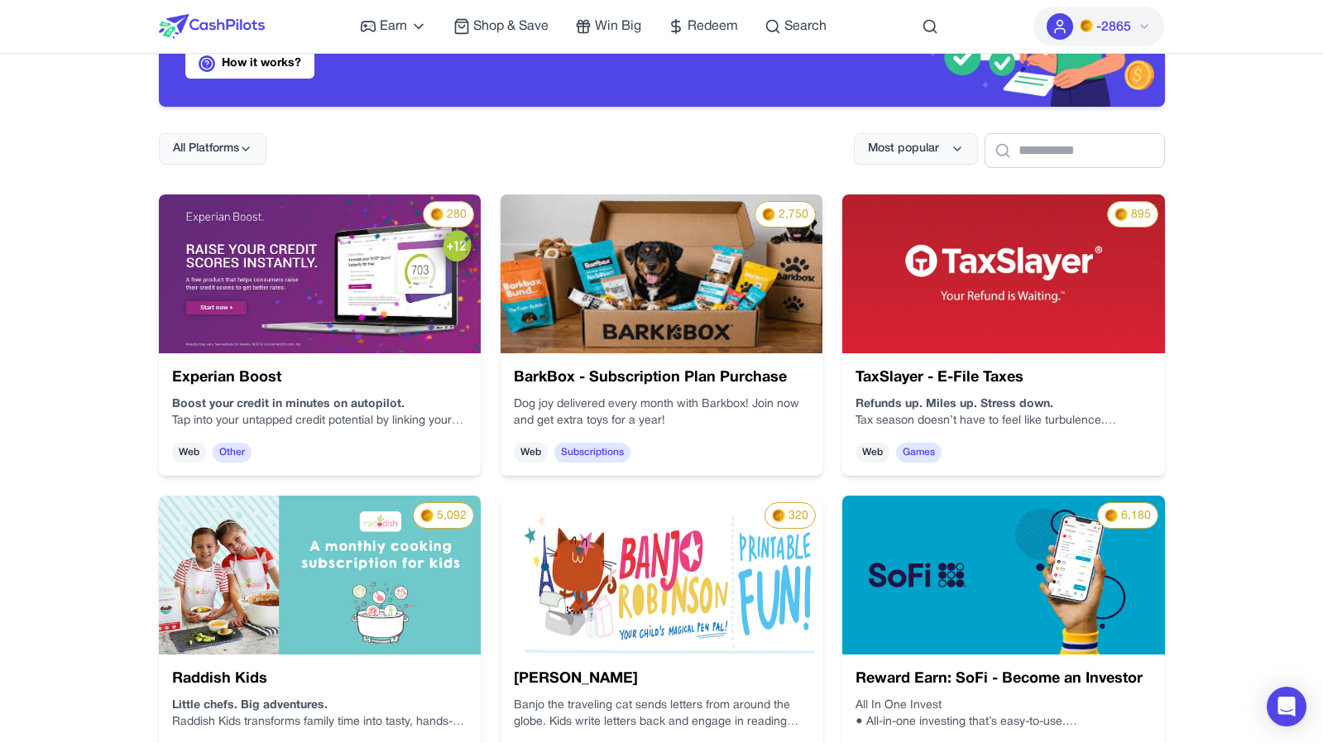
click at [936, 525] on img at bounding box center [1003, 575] width 322 height 159
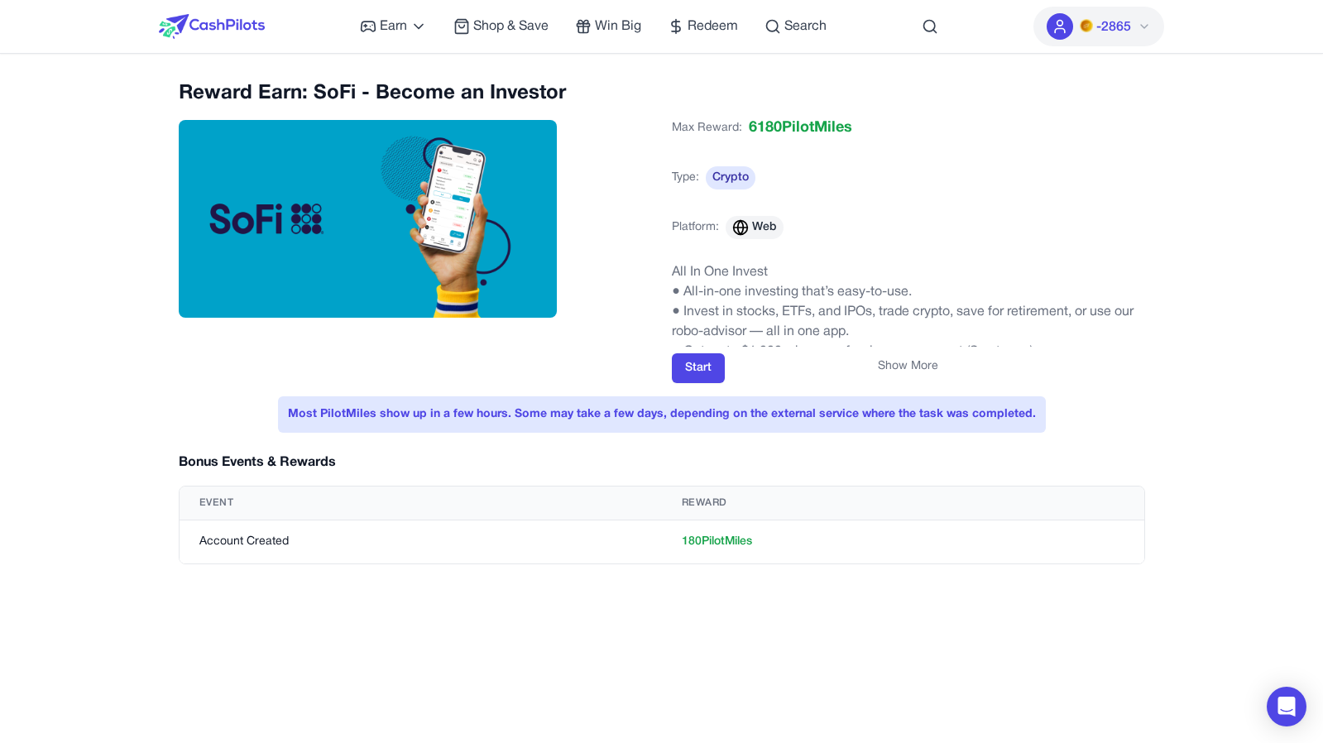
click at [907, 362] on button "Show More" at bounding box center [908, 366] width 60 height 17
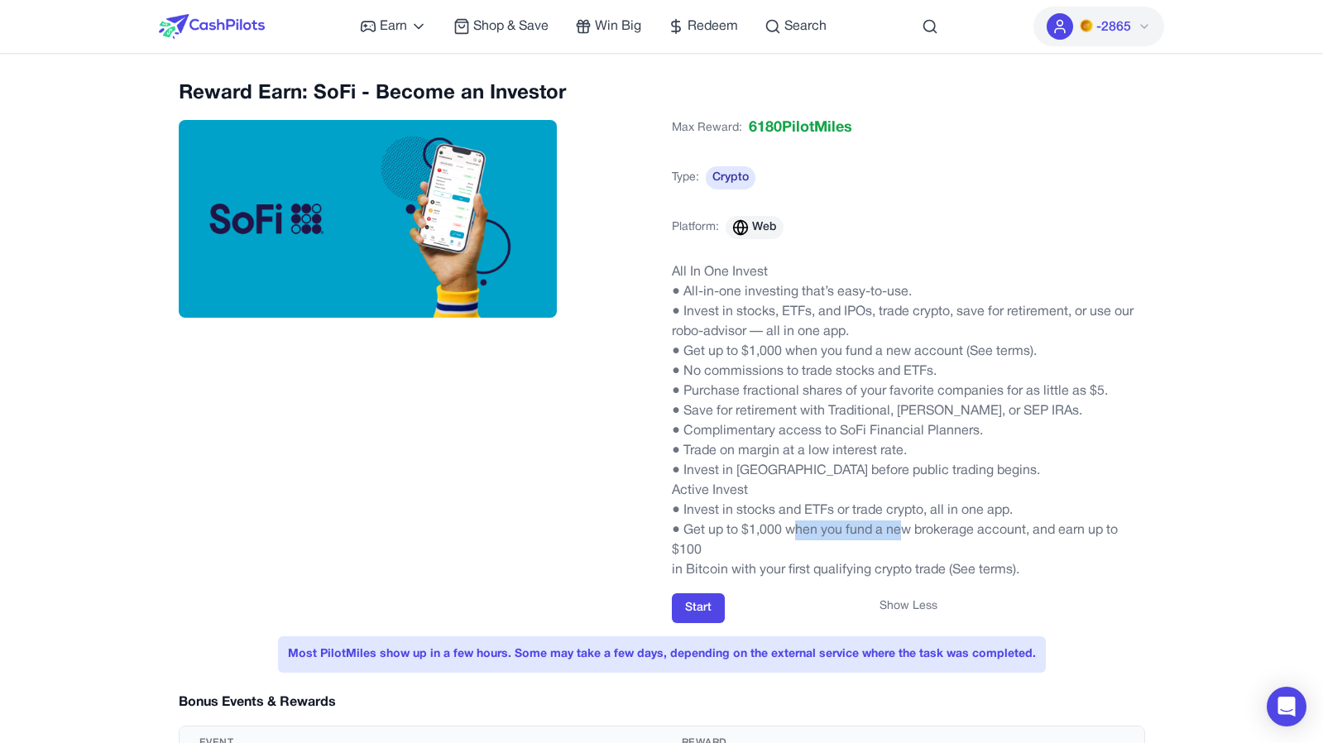
drag, startPoint x: 799, startPoint y: 529, endPoint x: 907, endPoint y: 537, distance: 108.7
click at [907, 537] on p "● Get up to $1,000 when you fund a new brokerage account, and earn up to $100" at bounding box center [908, 541] width 473 height 40
drag, startPoint x: 672, startPoint y: 565, endPoint x: 952, endPoint y: 554, distance: 279.9
click at [952, 551] on div "All In One Invest ● All-in-one investing that’s easy-to-use. ● Invest in stocks…" at bounding box center [908, 421] width 473 height 318
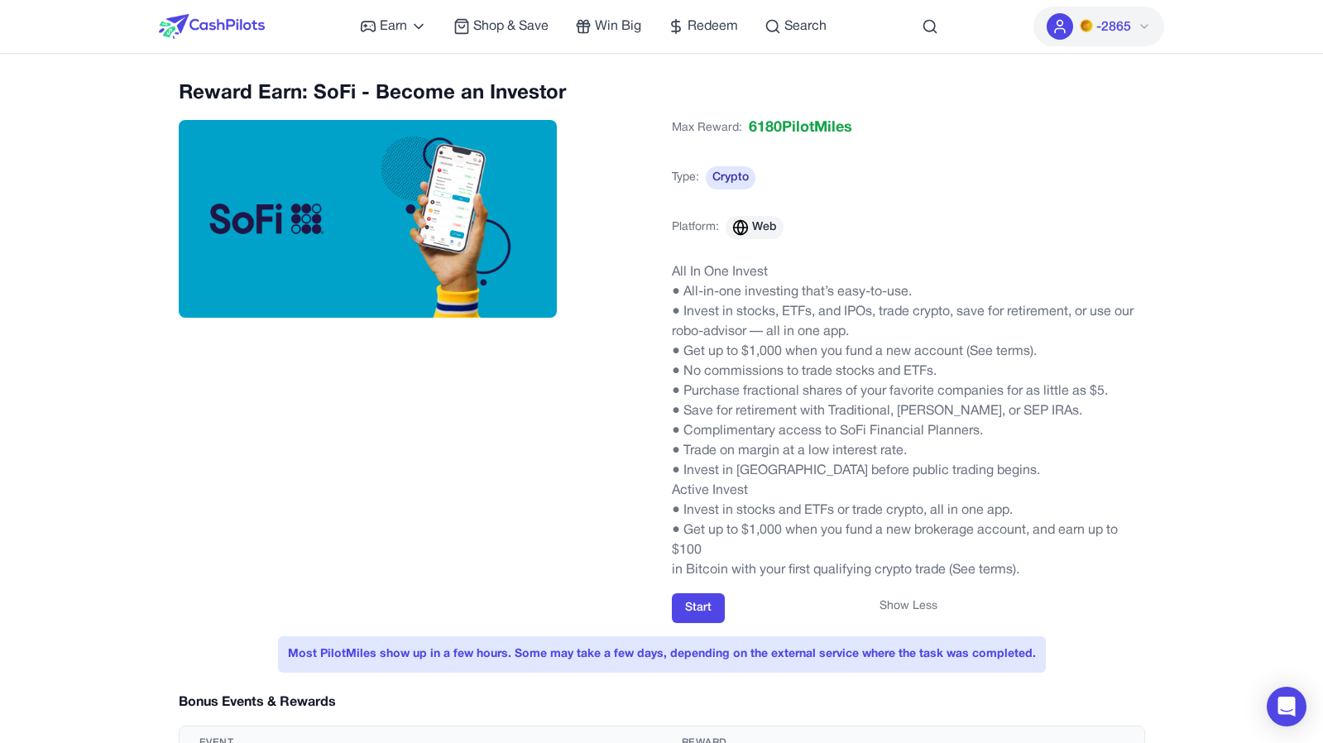
click at [952, 556] on p "● Get up to $1,000 when you fund a new brokerage account, and earn up to $100" at bounding box center [908, 541] width 473 height 40
click at [981, 567] on p "in Bitcoin with your first qualifying crypto trade (See terms)." at bounding box center [908, 570] width 473 height 20
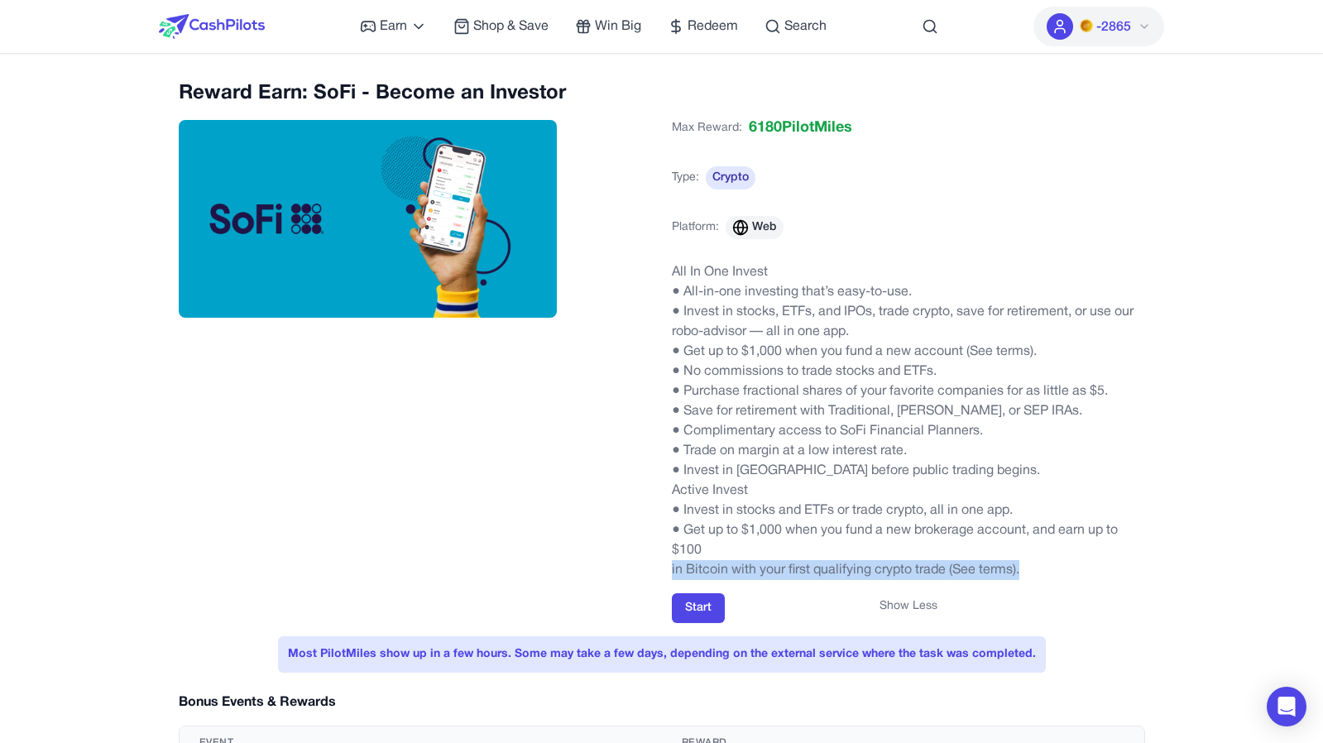
click at [981, 567] on p "in Bitcoin with your first qualifying crypto trade (See terms)." at bounding box center [908, 570] width 473 height 20
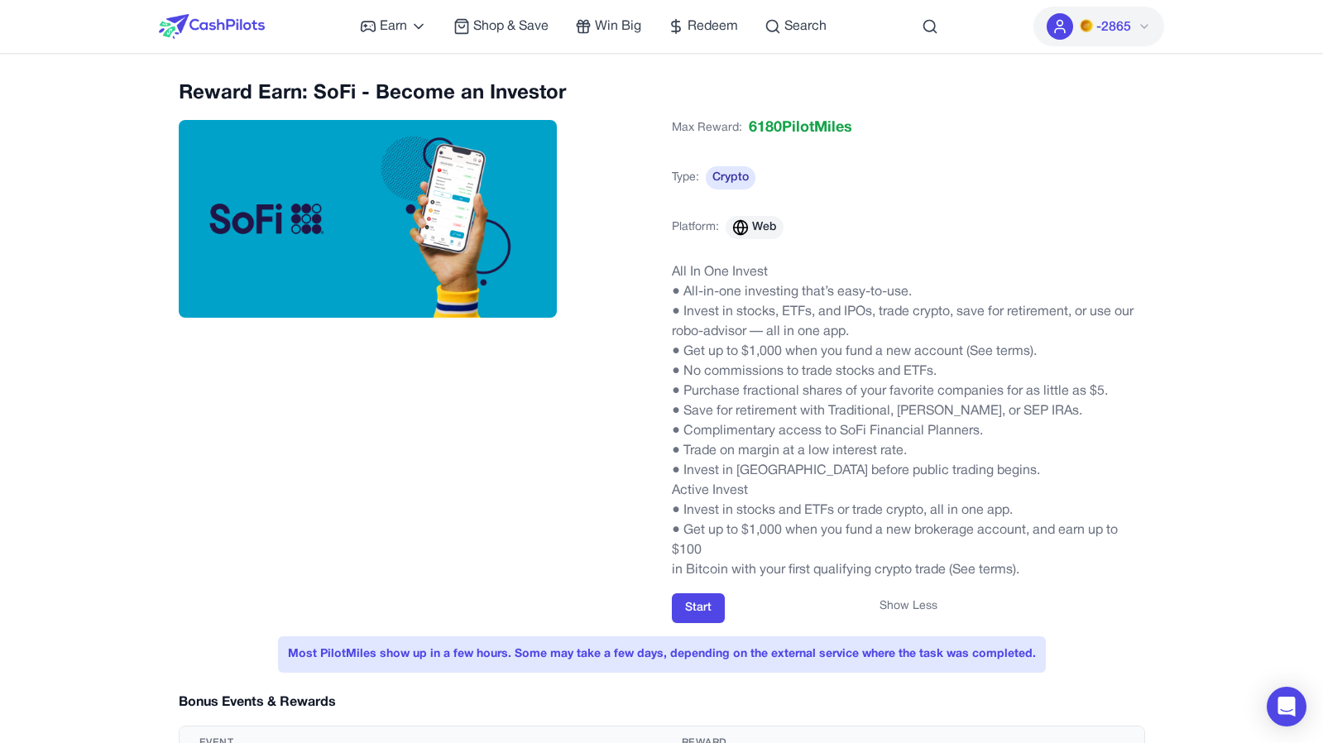
click at [986, 542] on p "● Get up to $1,000 when you fund a new brokerage account, and earn up to $100" at bounding box center [908, 541] width 473 height 40
click at [948, 484] on p "Active Invest" at bounding box center [908, 491] width 473 height 20
click at [881, 450] on p "● Trade on margin at a low interest rate." at bounding box center [908, 451] width 473 height 20
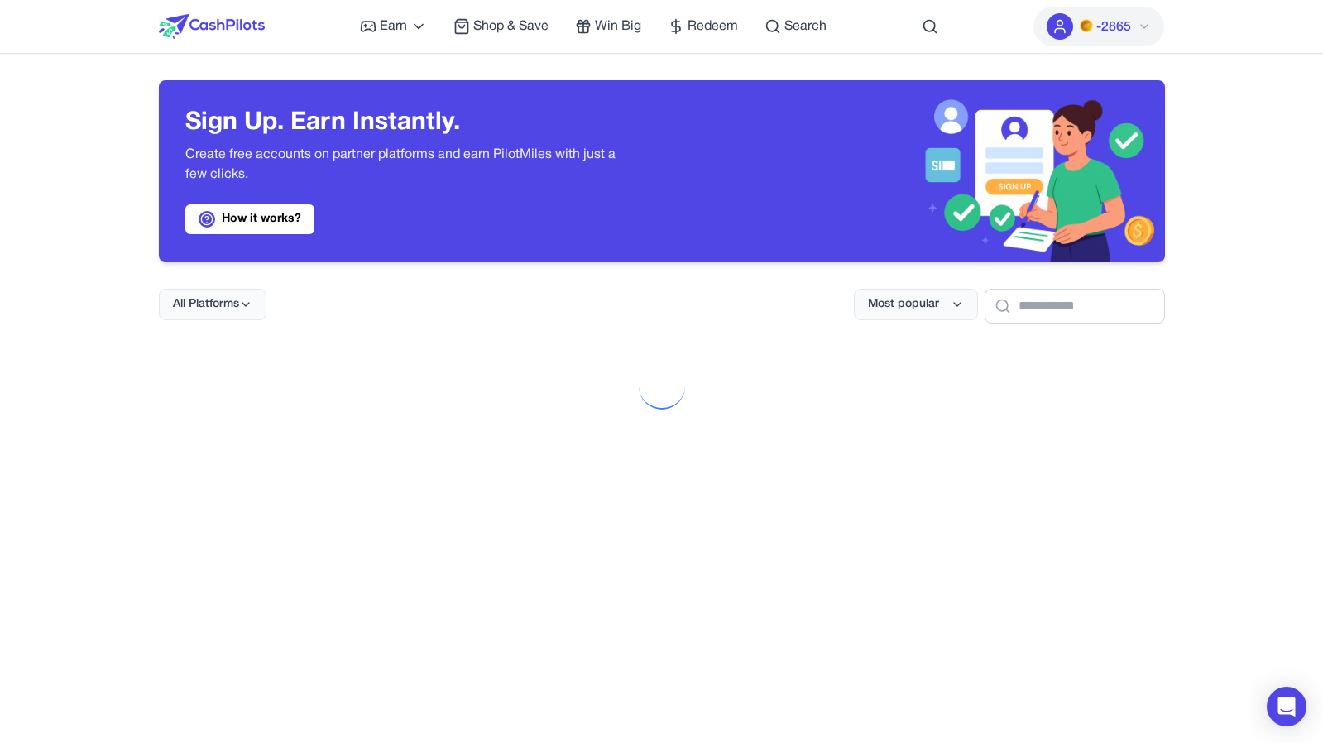
scroll to position [156, 0]
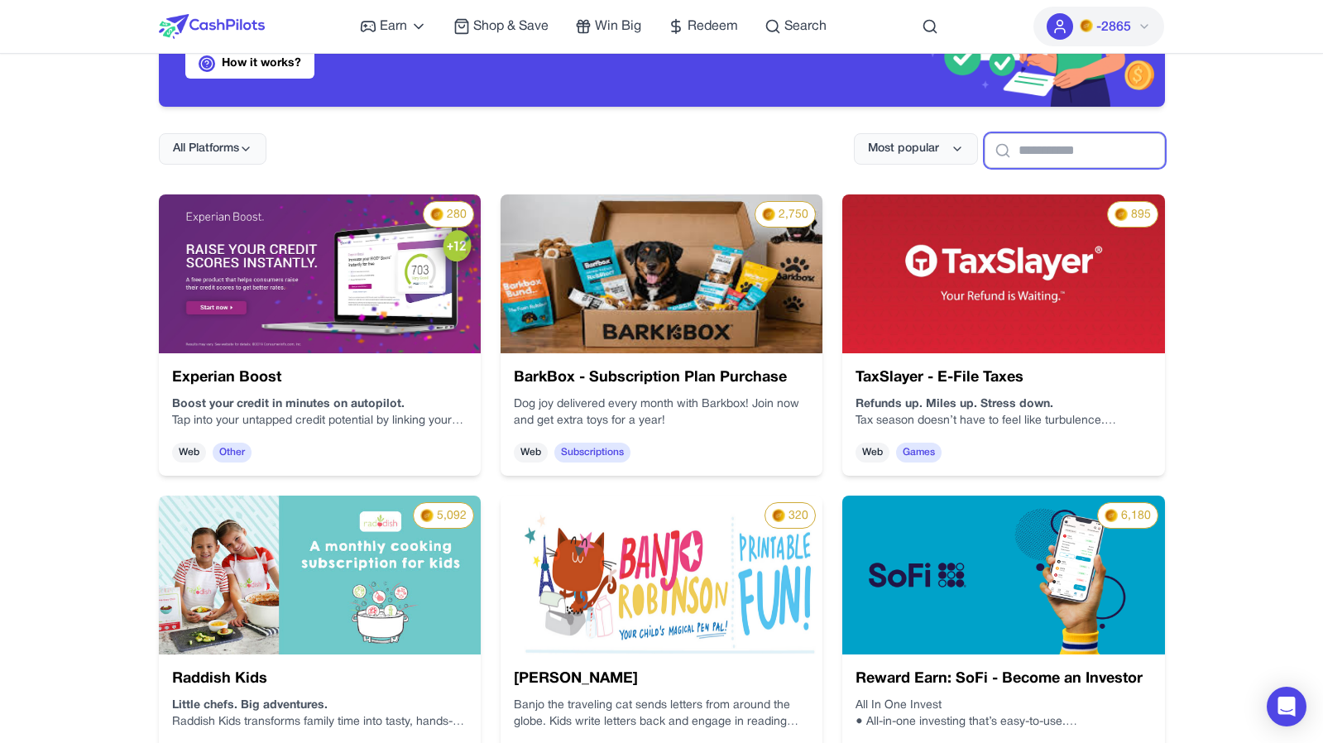
click at [1076, 155] on input "text" at bounding box center [1075, 150] width 180 height 35
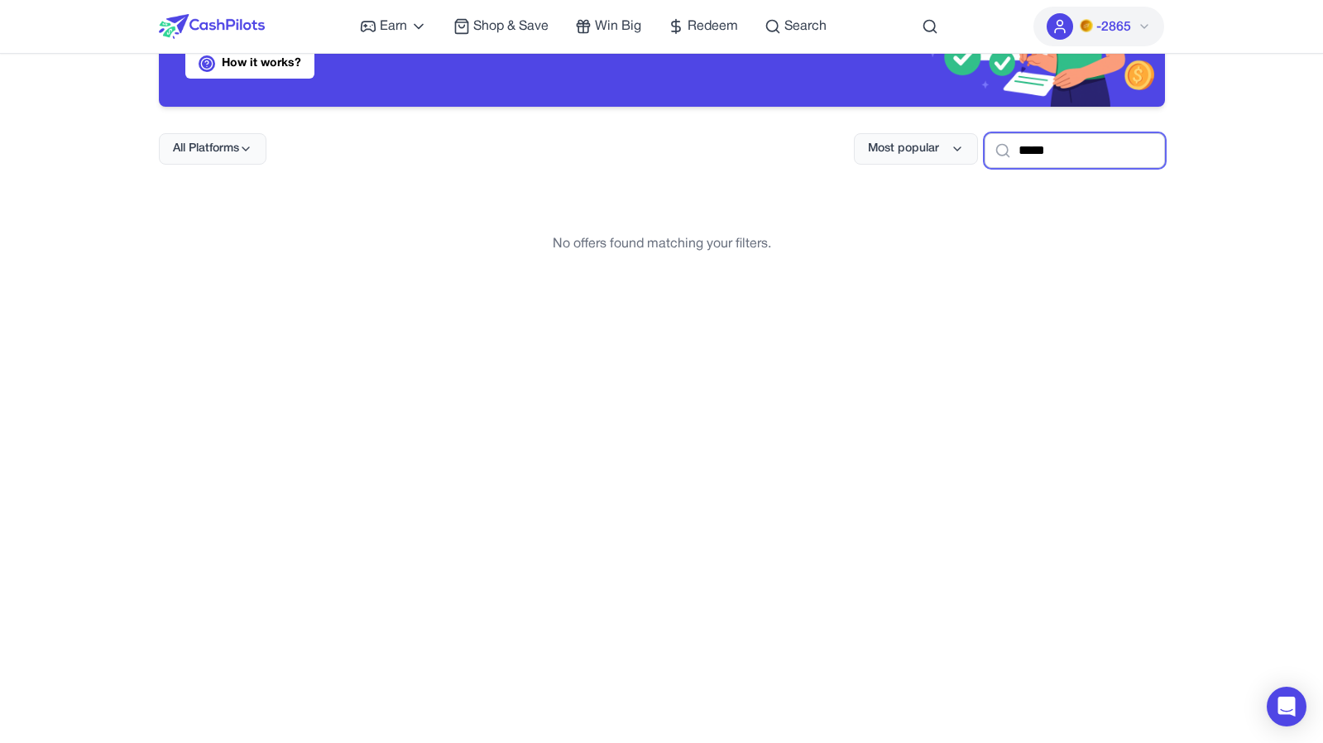
type input "*****"
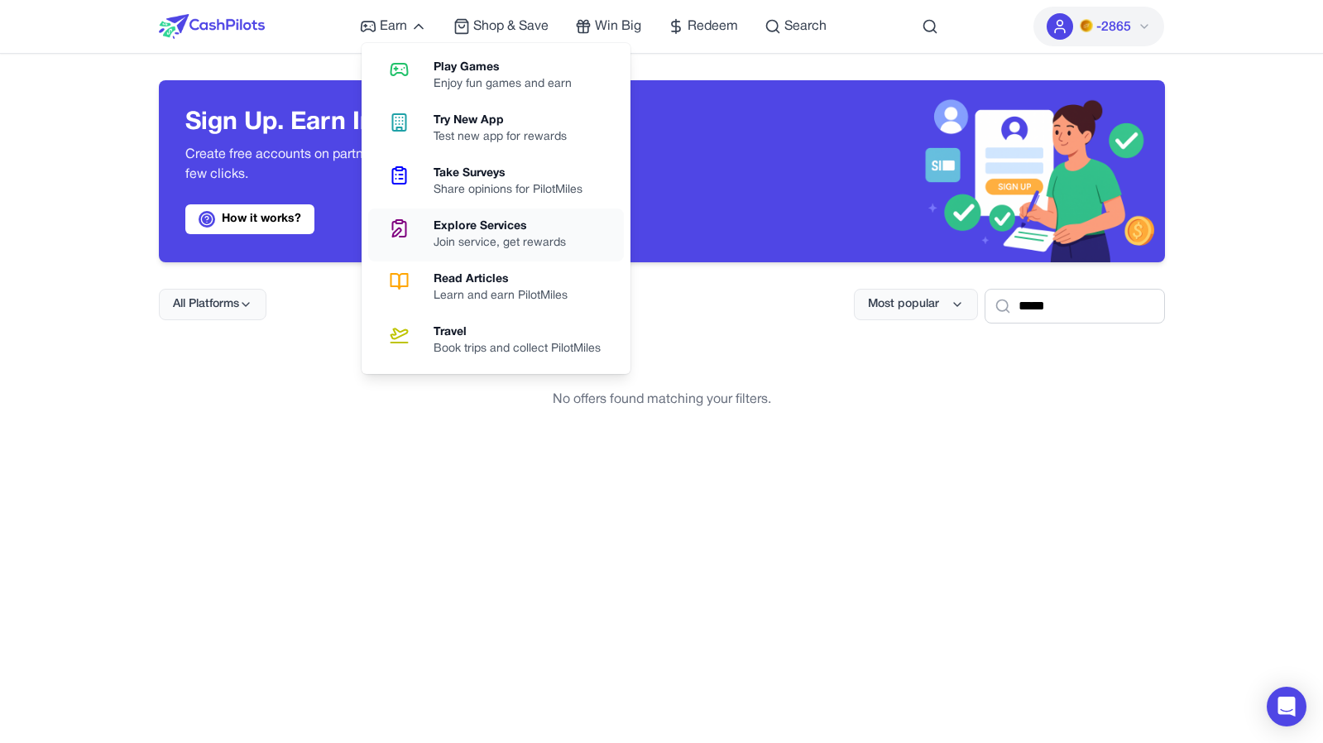
click at [502, 235] on div "Join service, get rewards" at bounding box center [507, 243] width 146 height 17
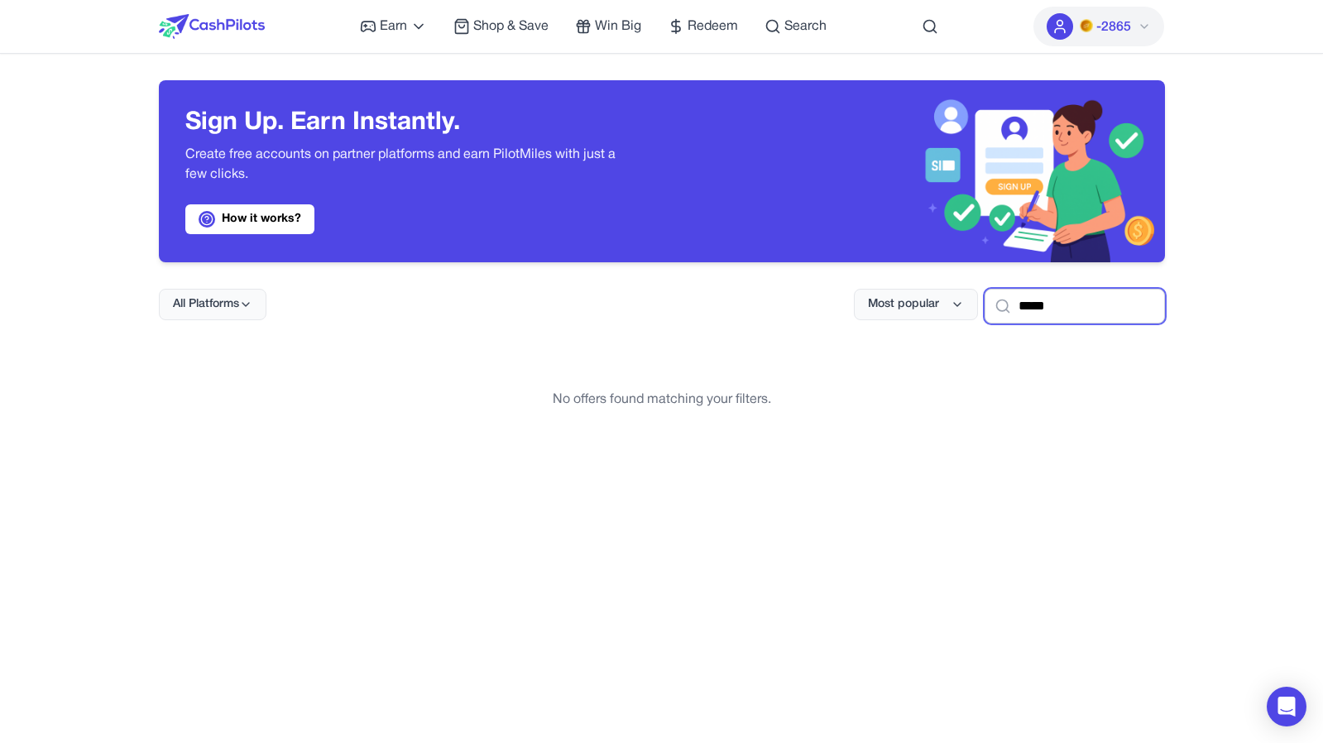
click at [1126, 319] on input "*****" at bounding box center [1075, 306] width 180 height 35
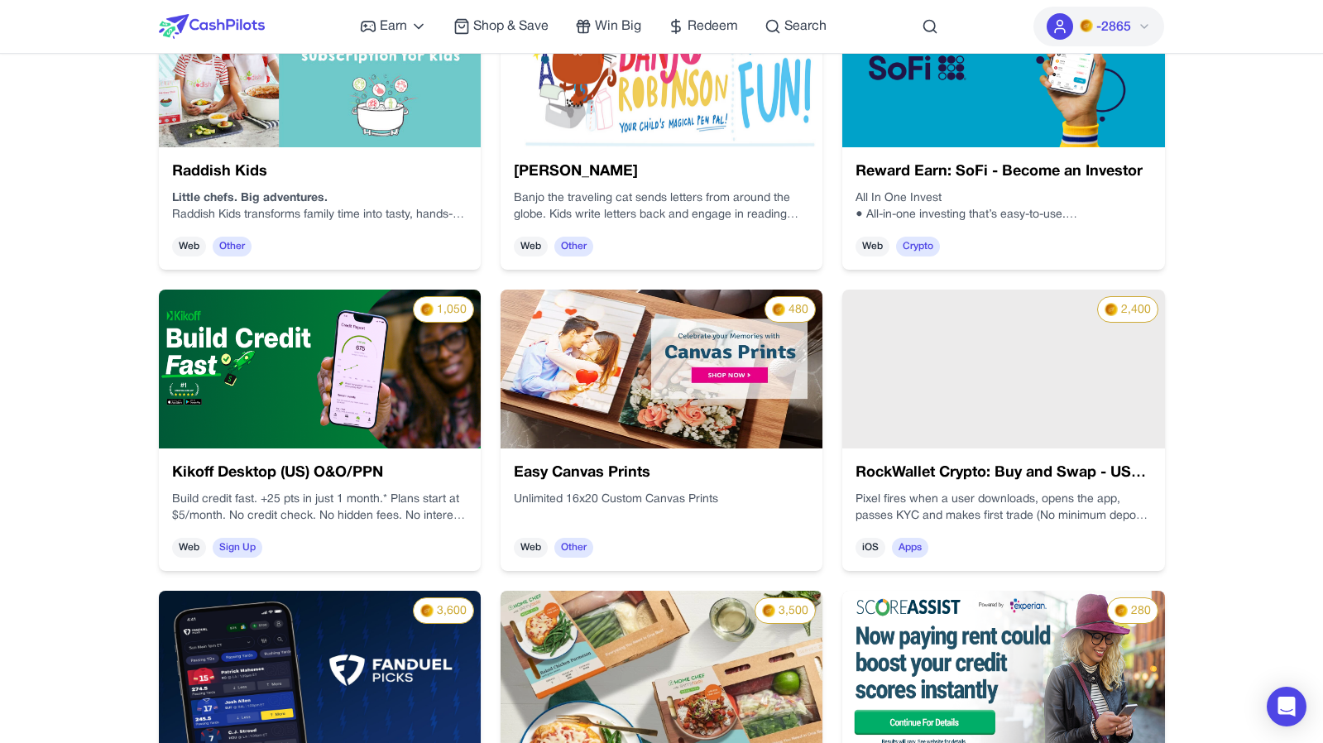
scroll to position [757, 0]
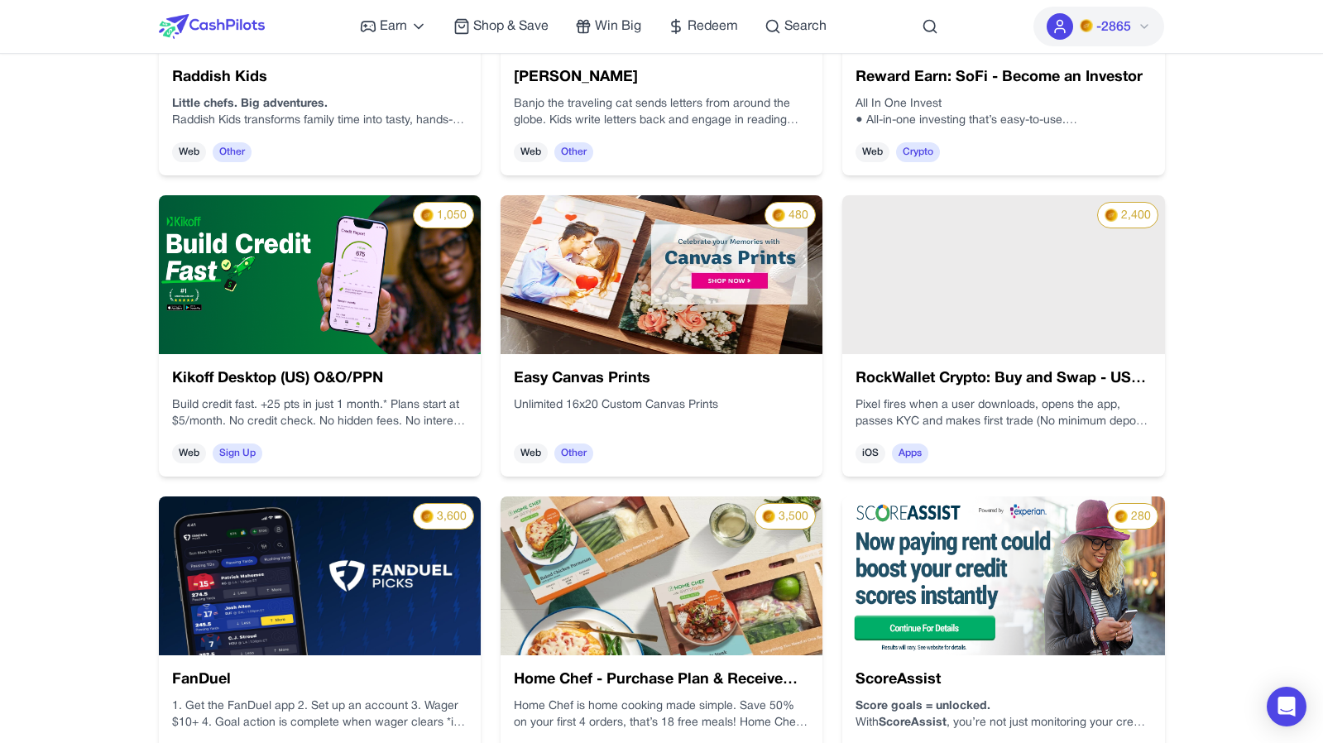
click at [970, 308] on div "2,400" at bounding box center [1003, 274] width 322 height 159
